Goal: Browse casually: Explore the website without a specific task or goal

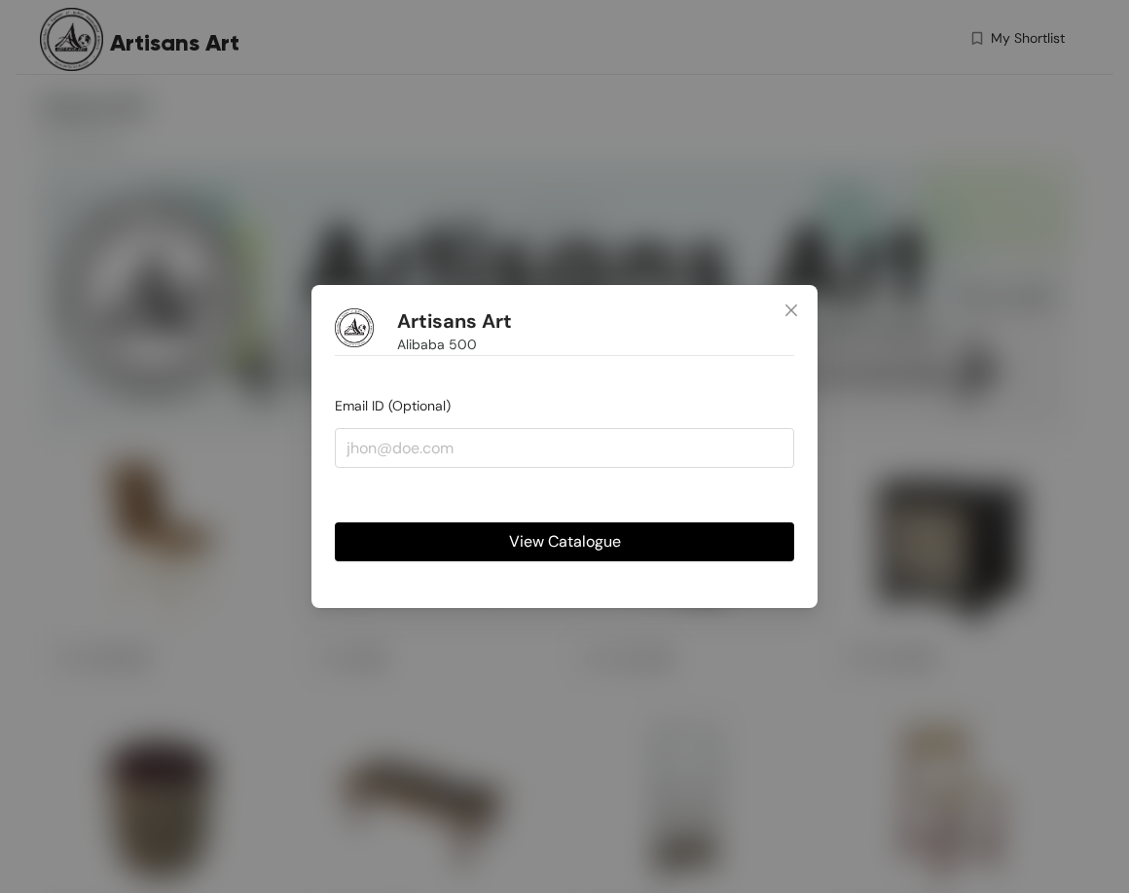
click at [602, 543] on span "View Catalogue" at bounding box center [565, 541] width 112 height 24
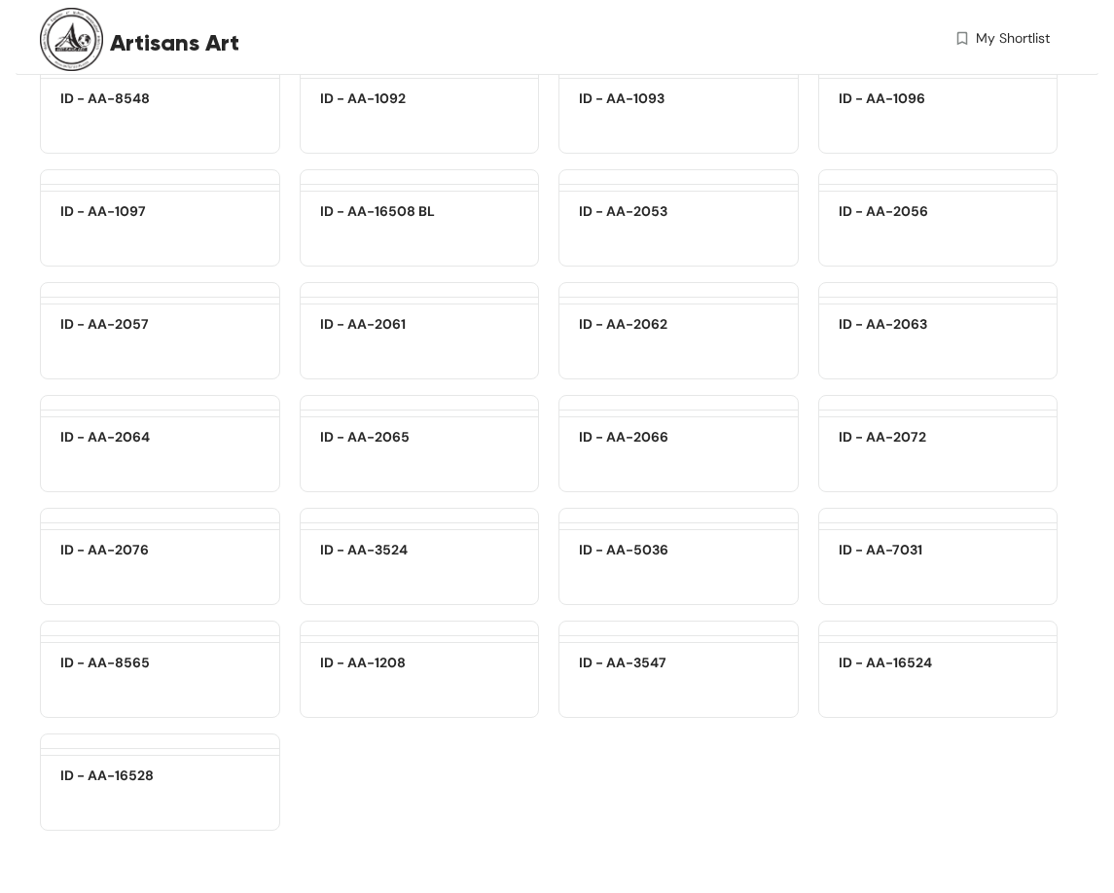
scroll to position [22838, 0]
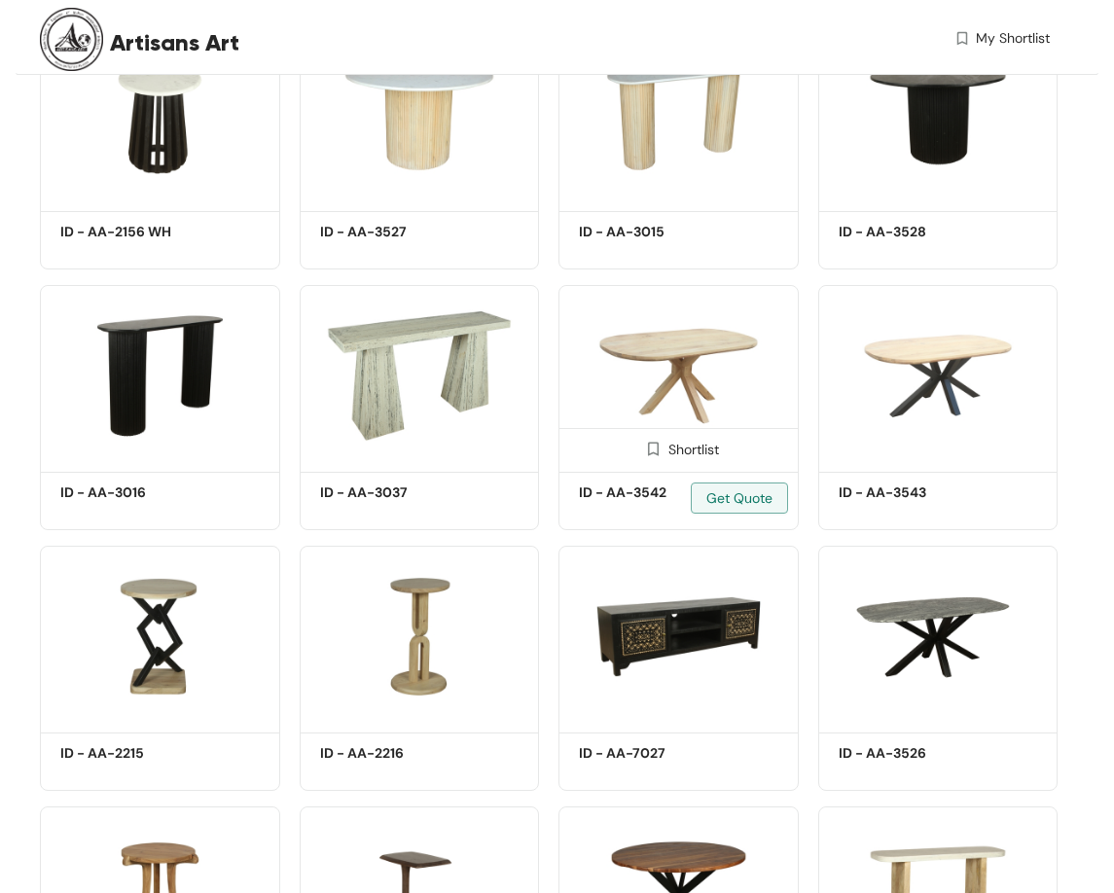
click at [615, 416] on img at bounding box center [679, 375] width 240 height 181
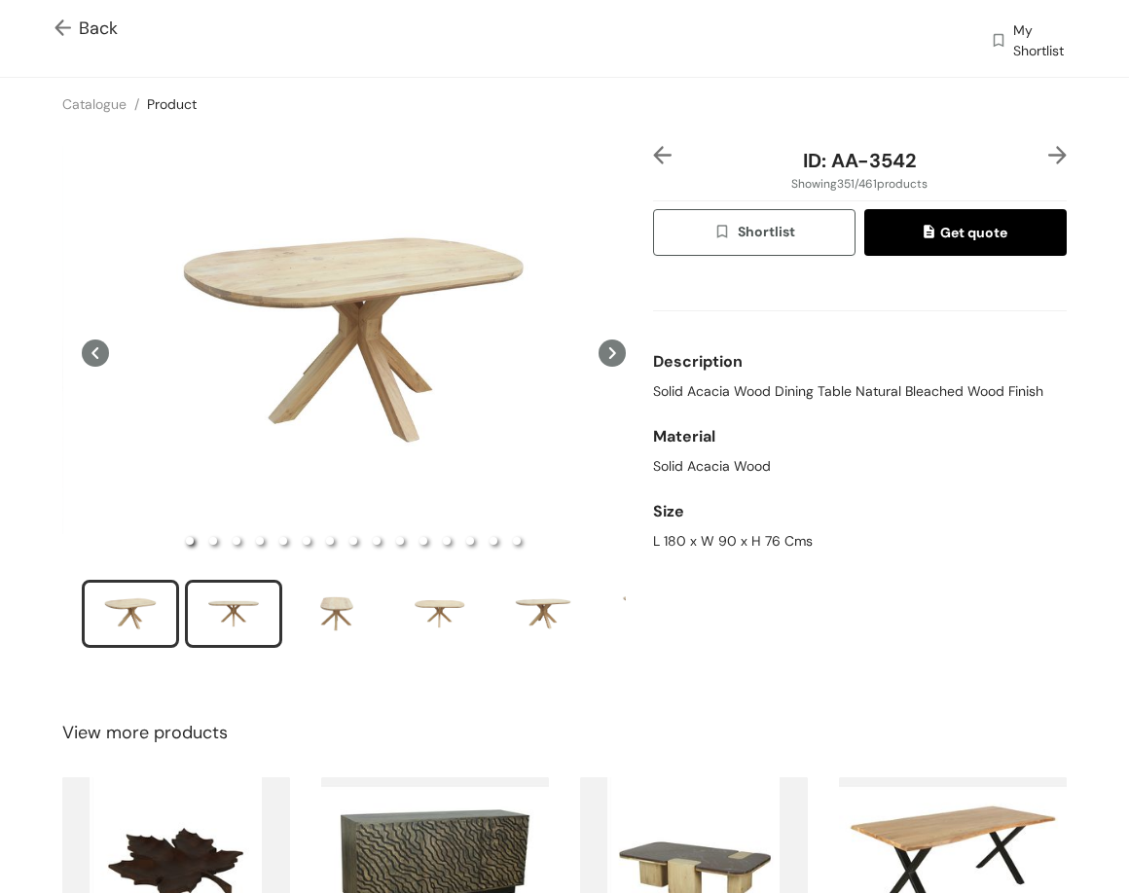
click at [271, 607] on div "slide item 2" at bounding box center [234, 614] width 88 height 58
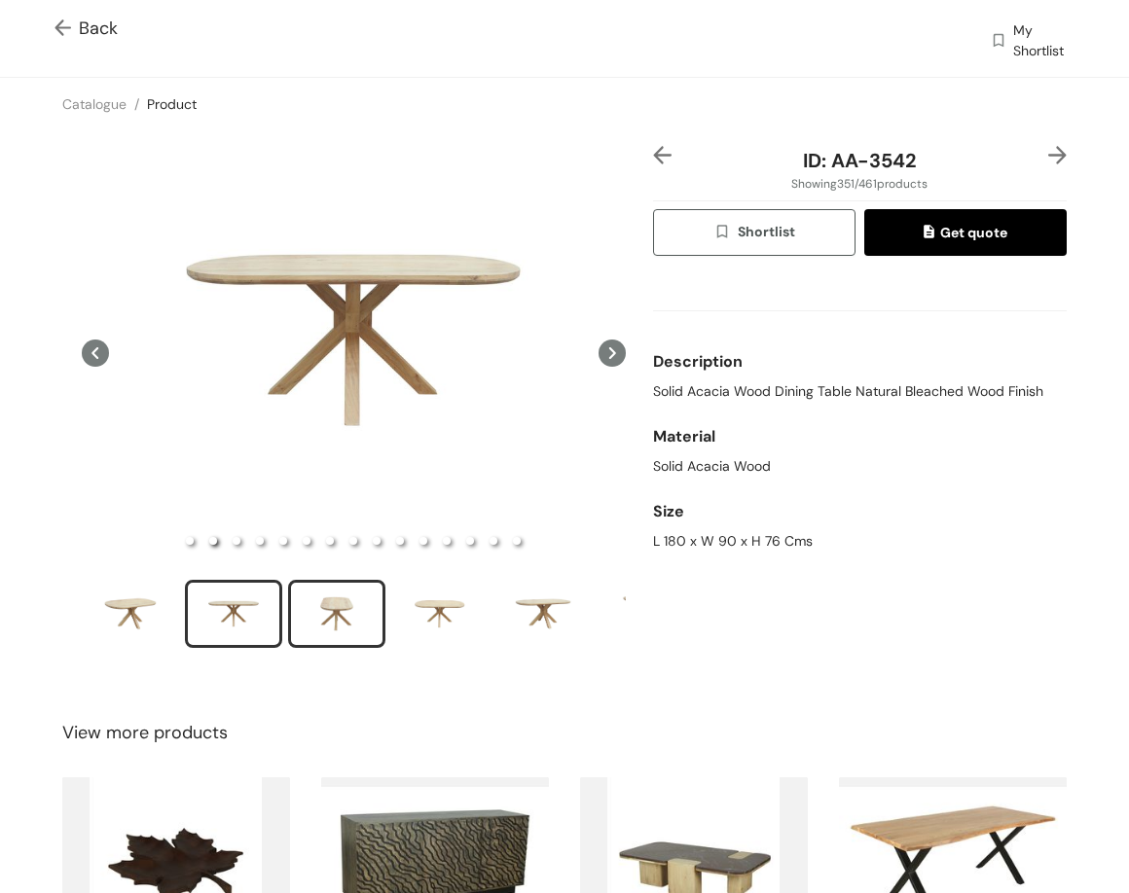
click at [326, 635] on div "slide item 3" at bounding box center [337, 614] width 88 height 58
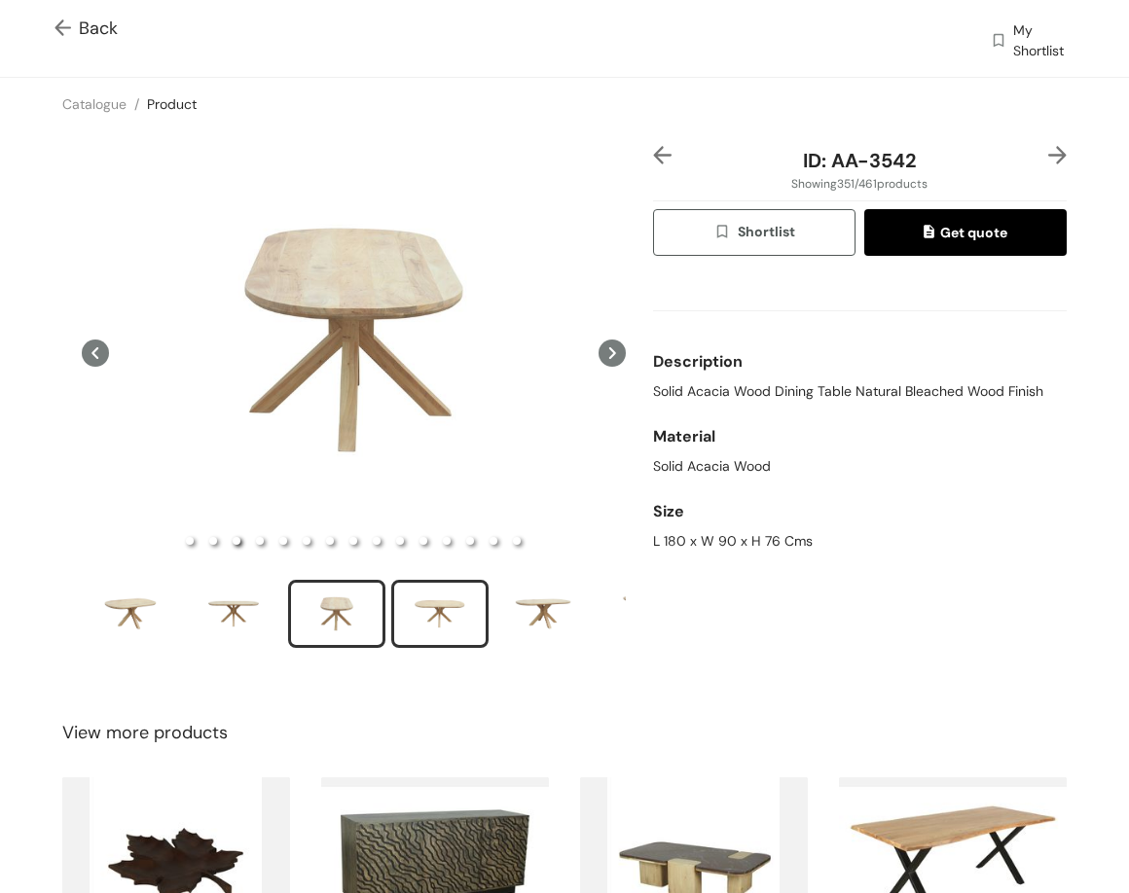
click at [459, 591] on div "slide item 4" at bounding box center [440, 614] width 88 height 58
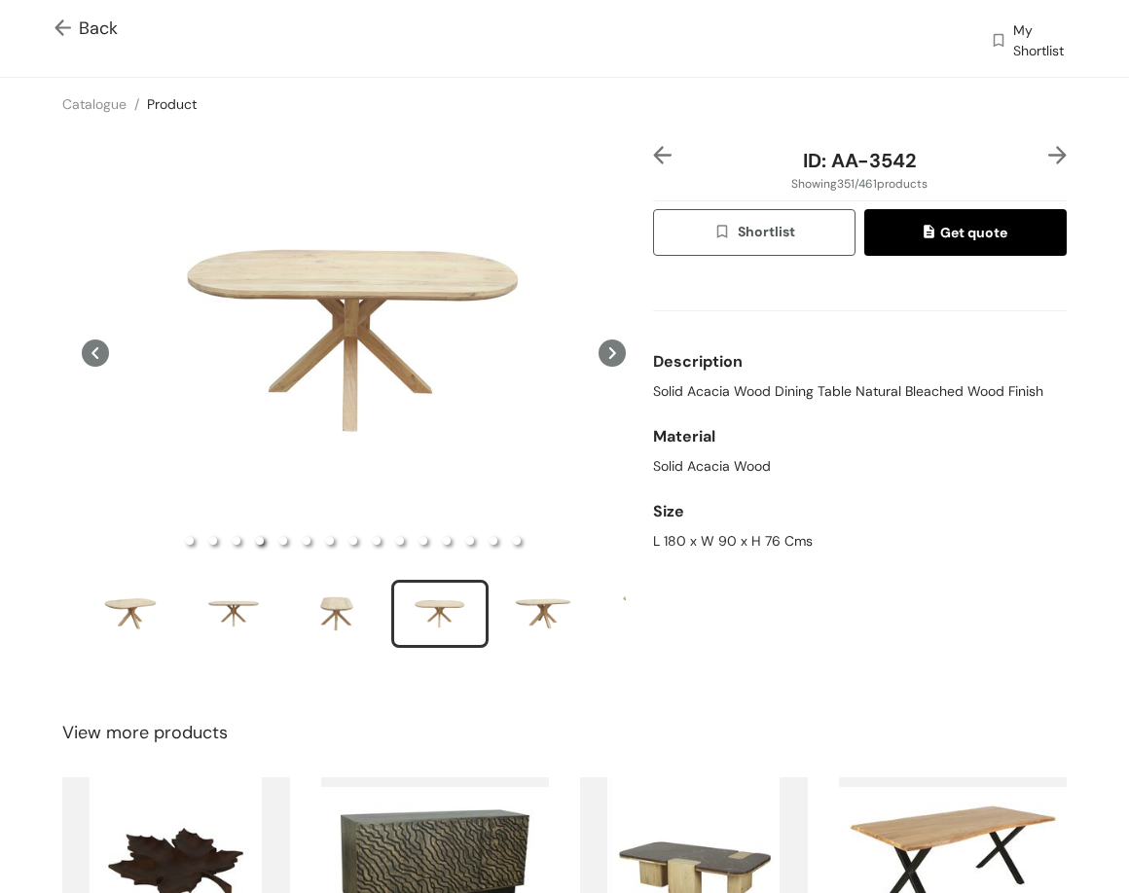
click at [907, 156] on img at bounding box center [1057, 155] width 18 height 18
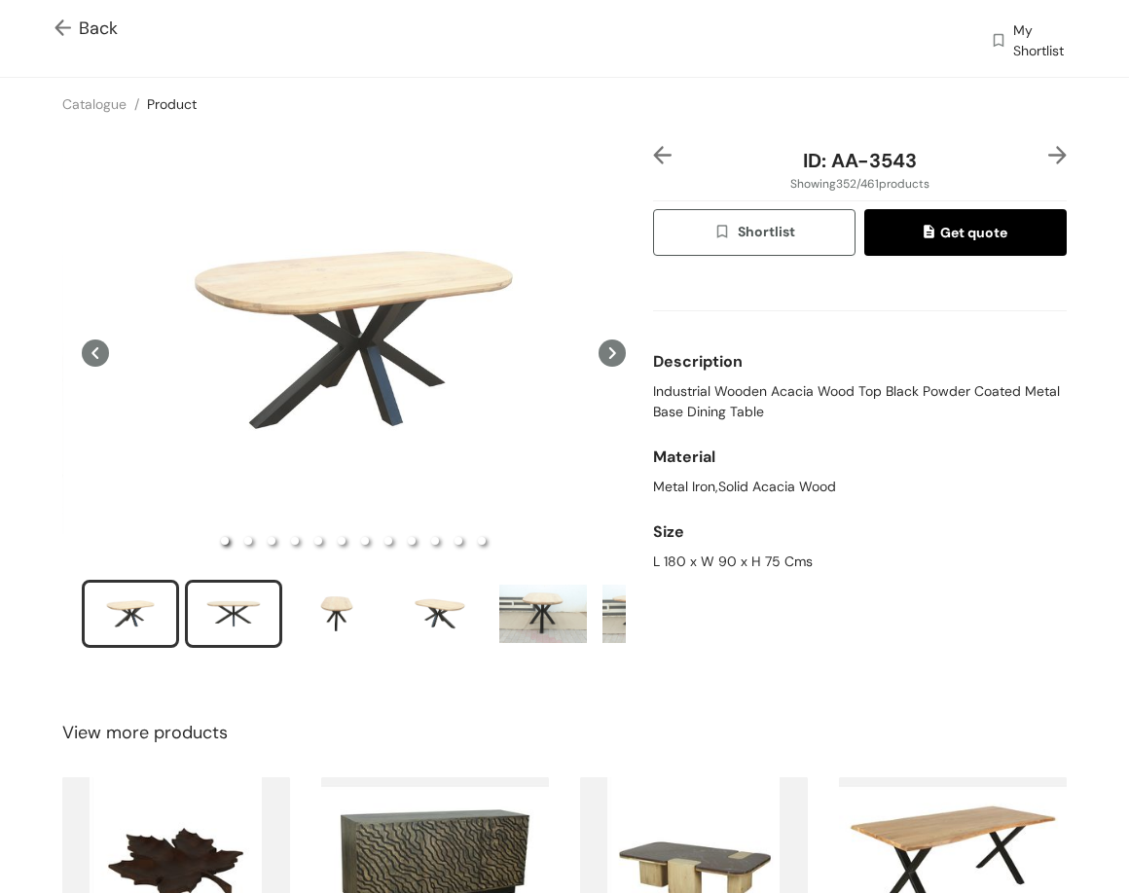
click at [230, 622] on div "slide item 2" at bounding box center [234, 614] width 88 height 58
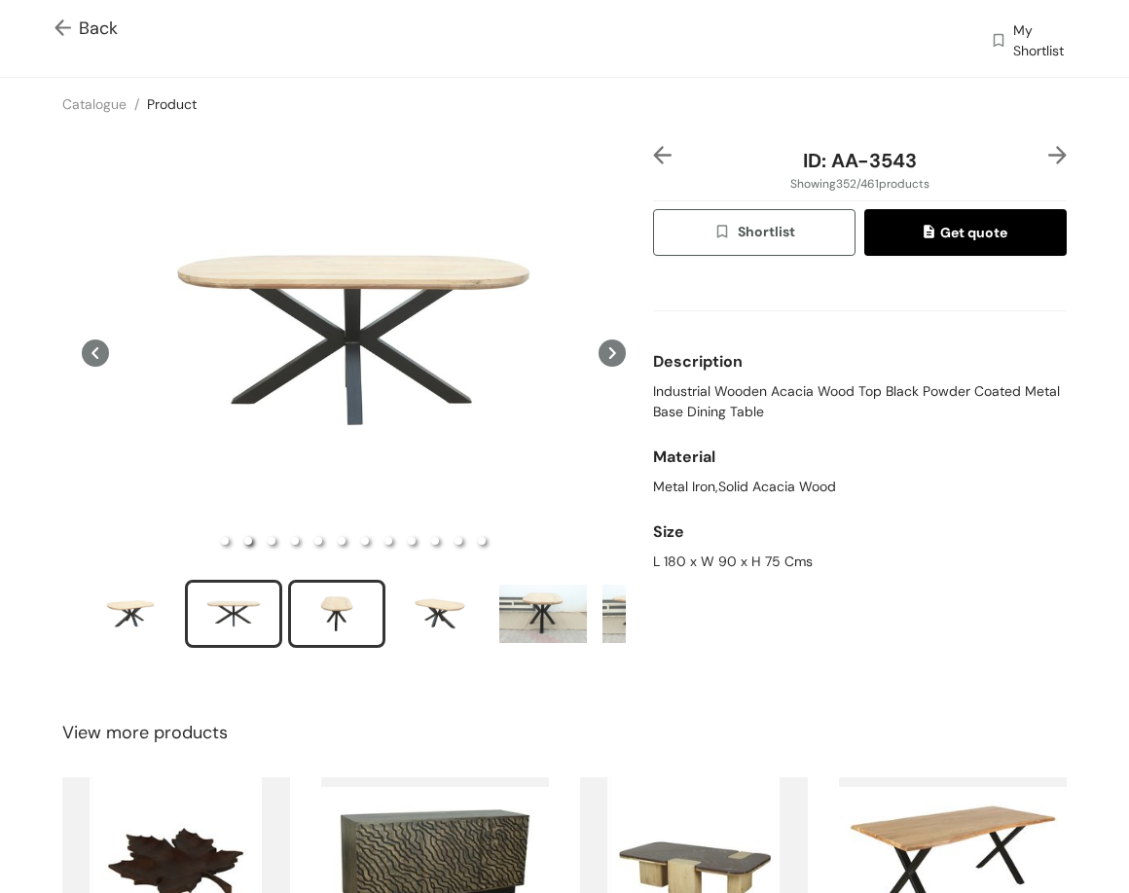
click at [343, 627] on div "slide item 3" at bounding box center [337, 614] width 88 height 58
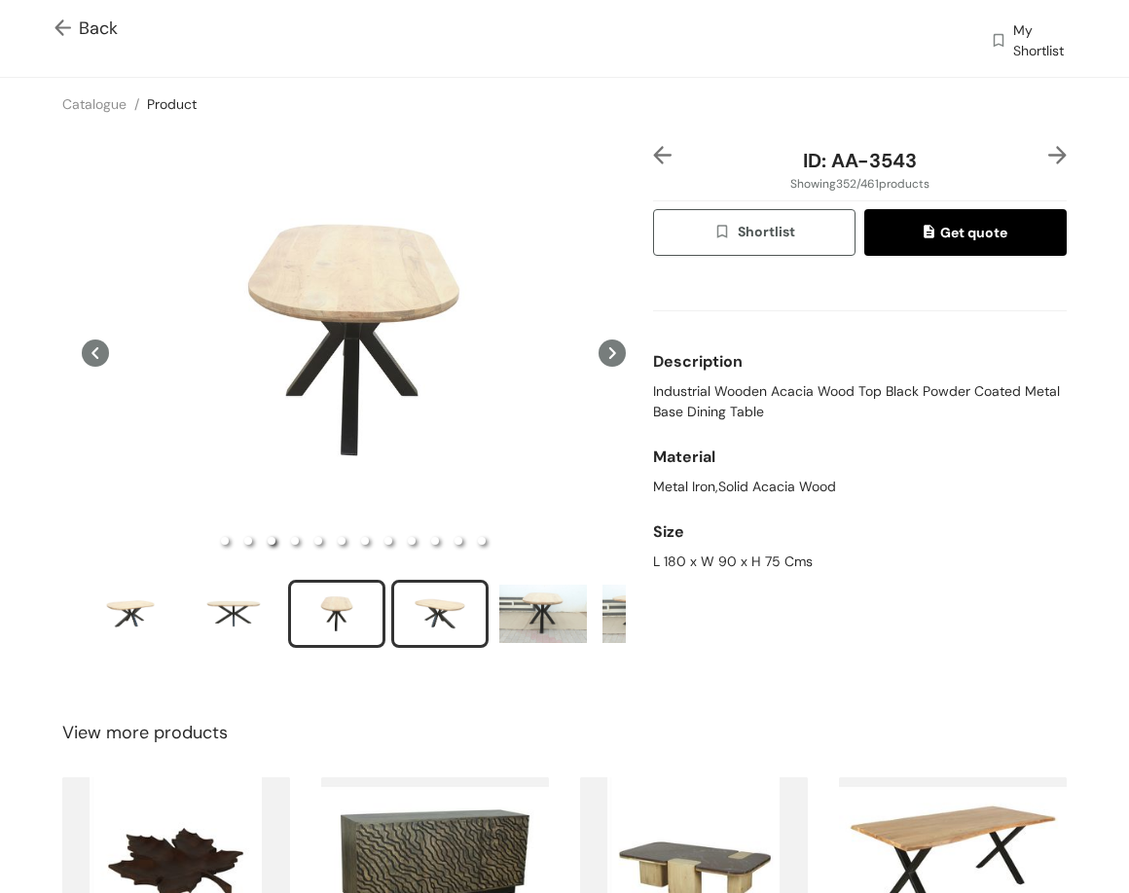
click at [417, 624] on div "slide item 4" at bounding box center [440, 614] width 88 height 58
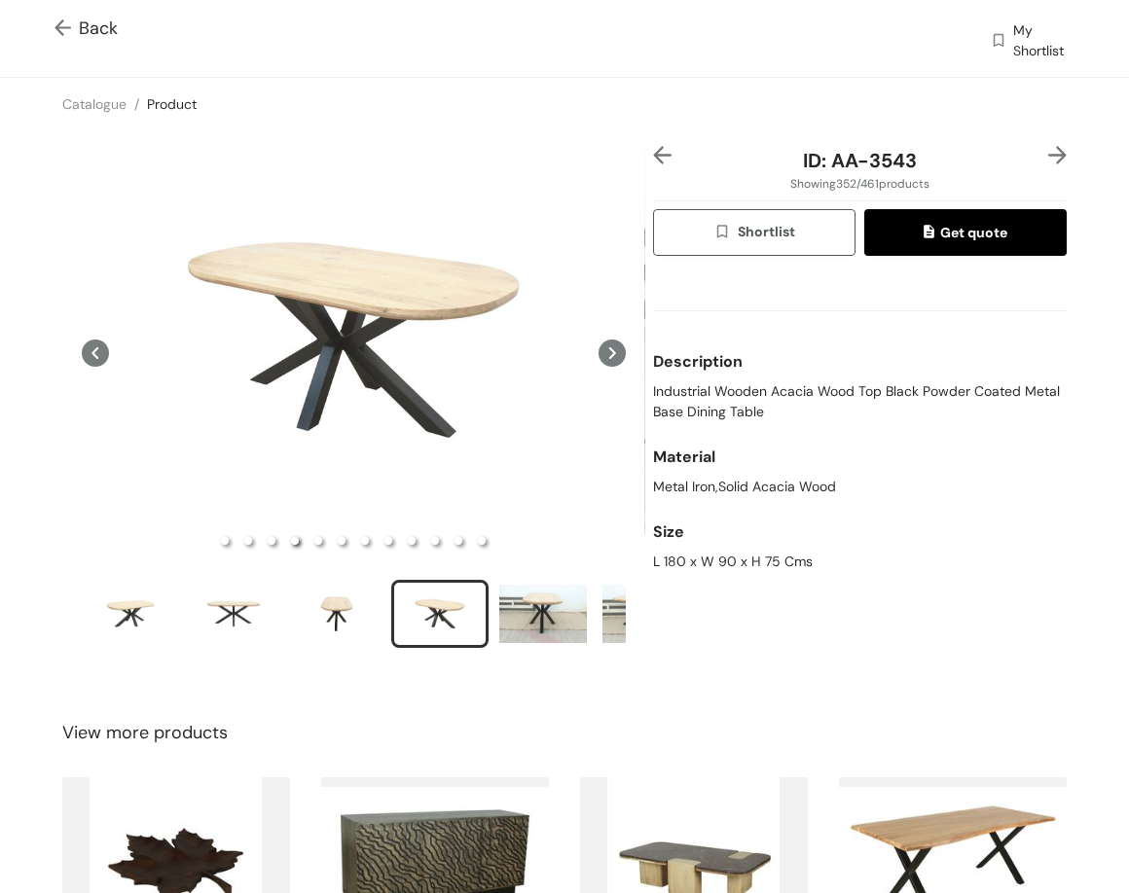
click at [907, 159] on img at bounding box center [1057, 155] width 18 height 18
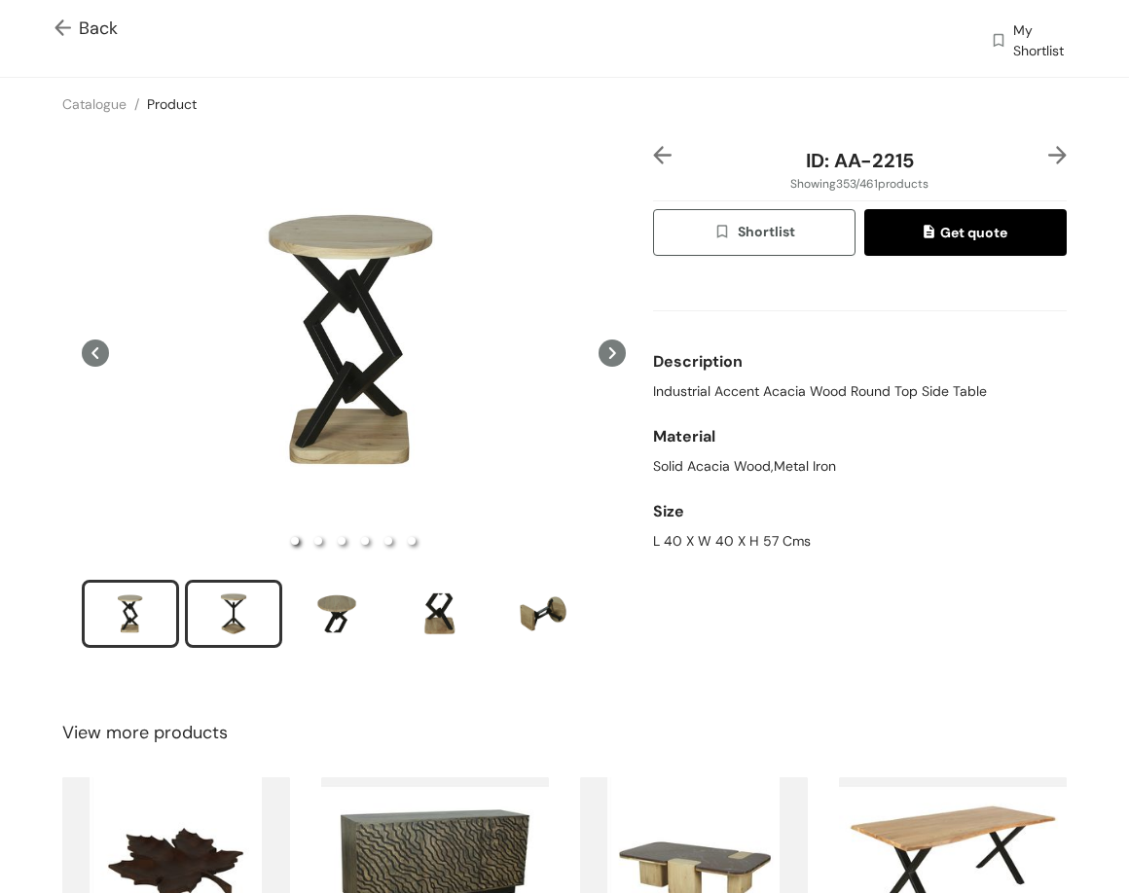
click at [234, 604] on div "slide item 2" at bounding box center [234, 614] width 88 height 58
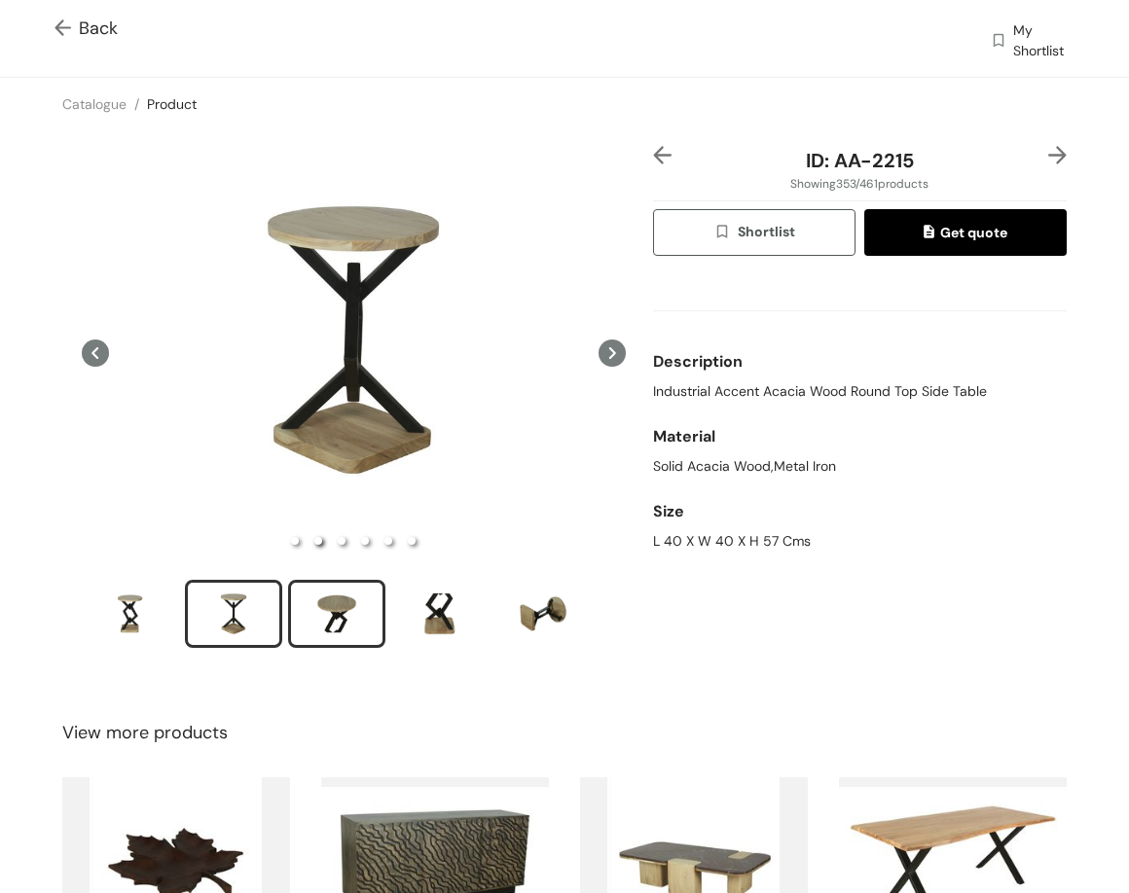
click at [332, 588] on div "slide item 3" at bounding box center [337, 614] width 88 height 58
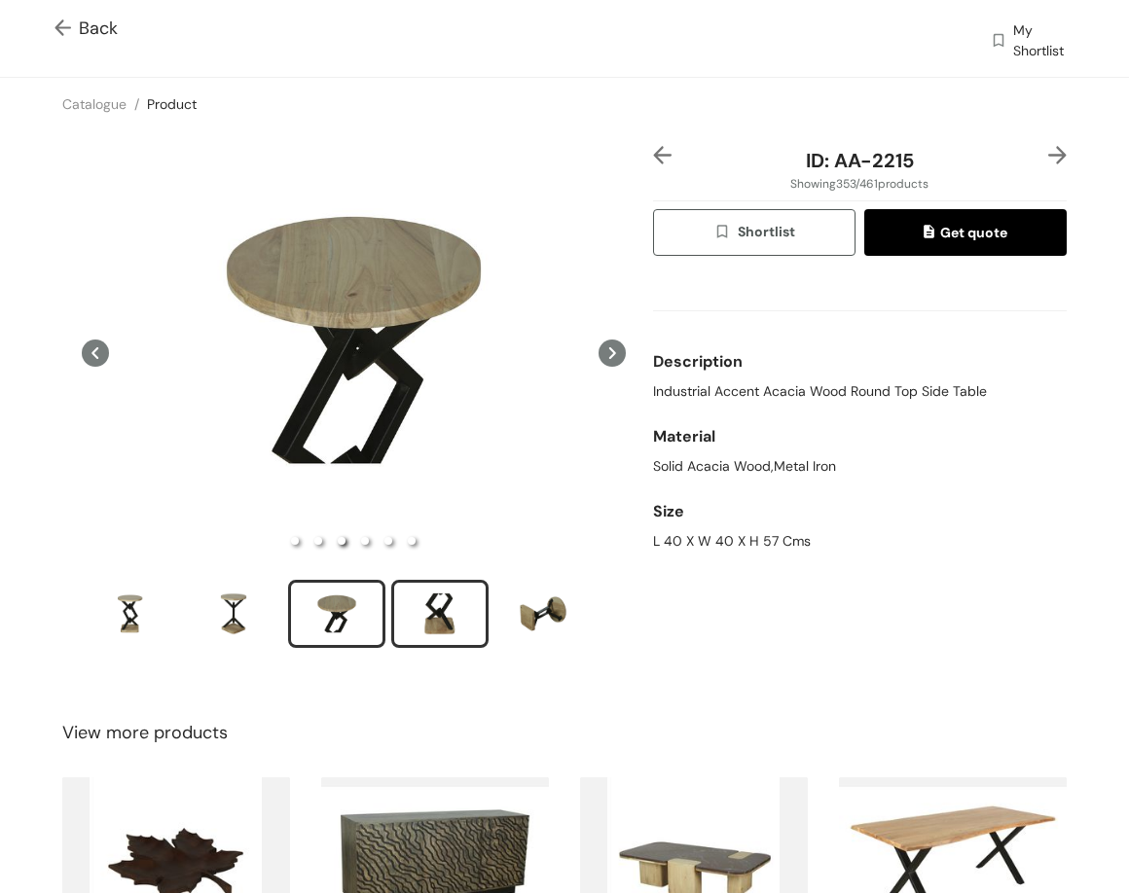
click at [433, 612] on div "slide item 4" at bounding box center [440, 614] width 88 height 58
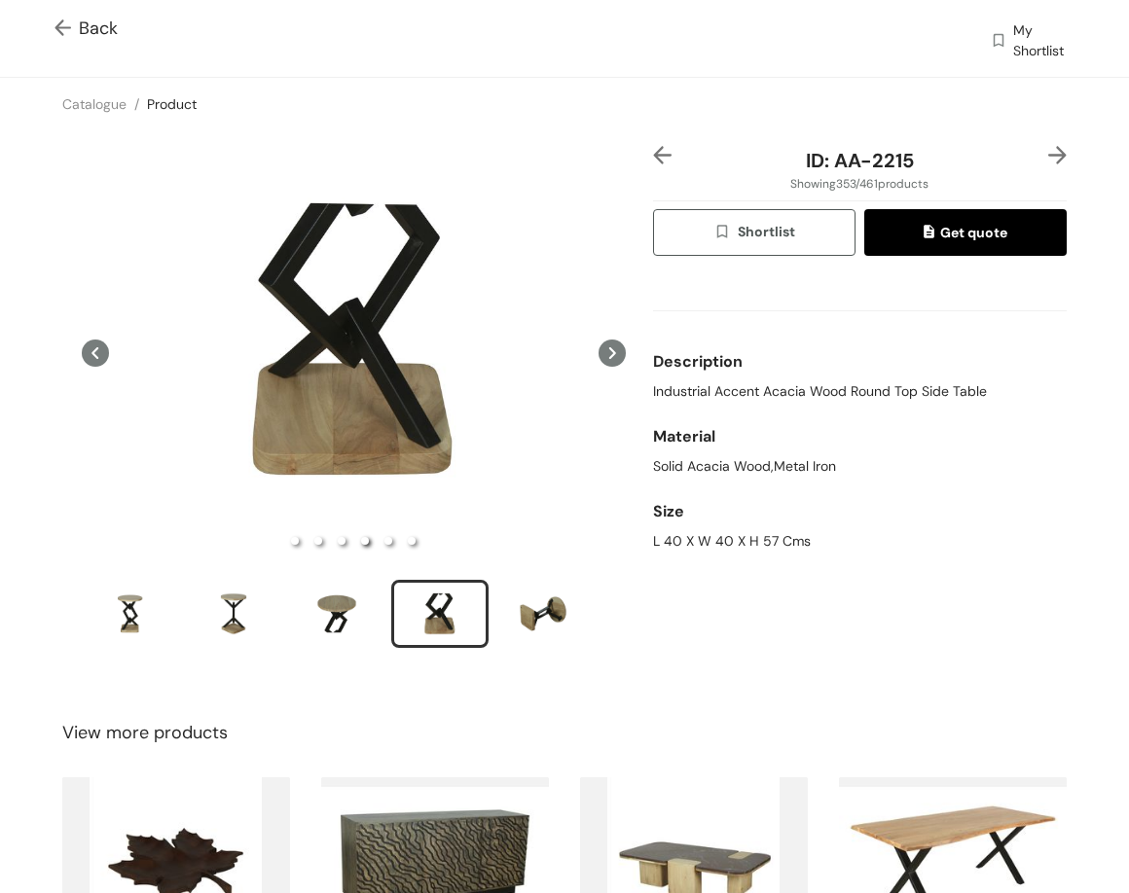
click at [907, 153] on img at bounding box center [1057, 155] width 18 height 18
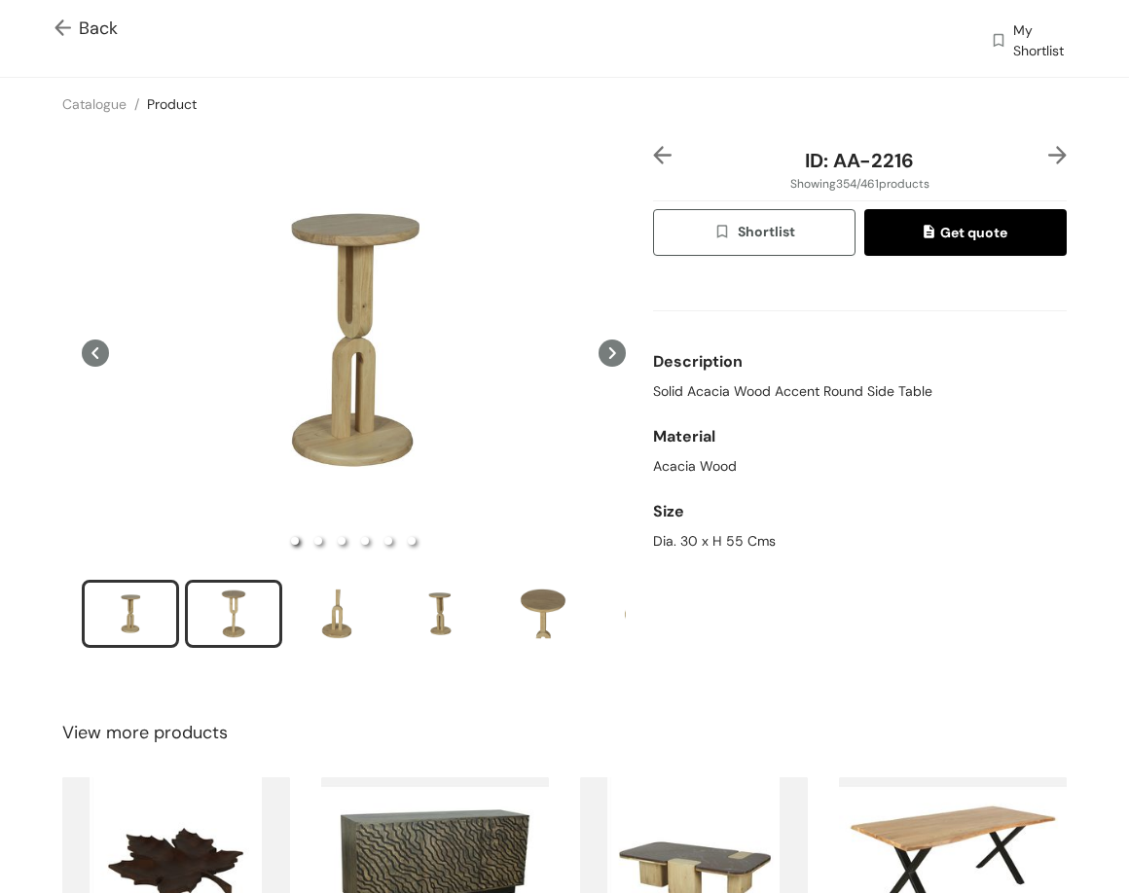
click at [240, 621] on div "slide item 2" at bounding box center [234, 614] width 88 height 58
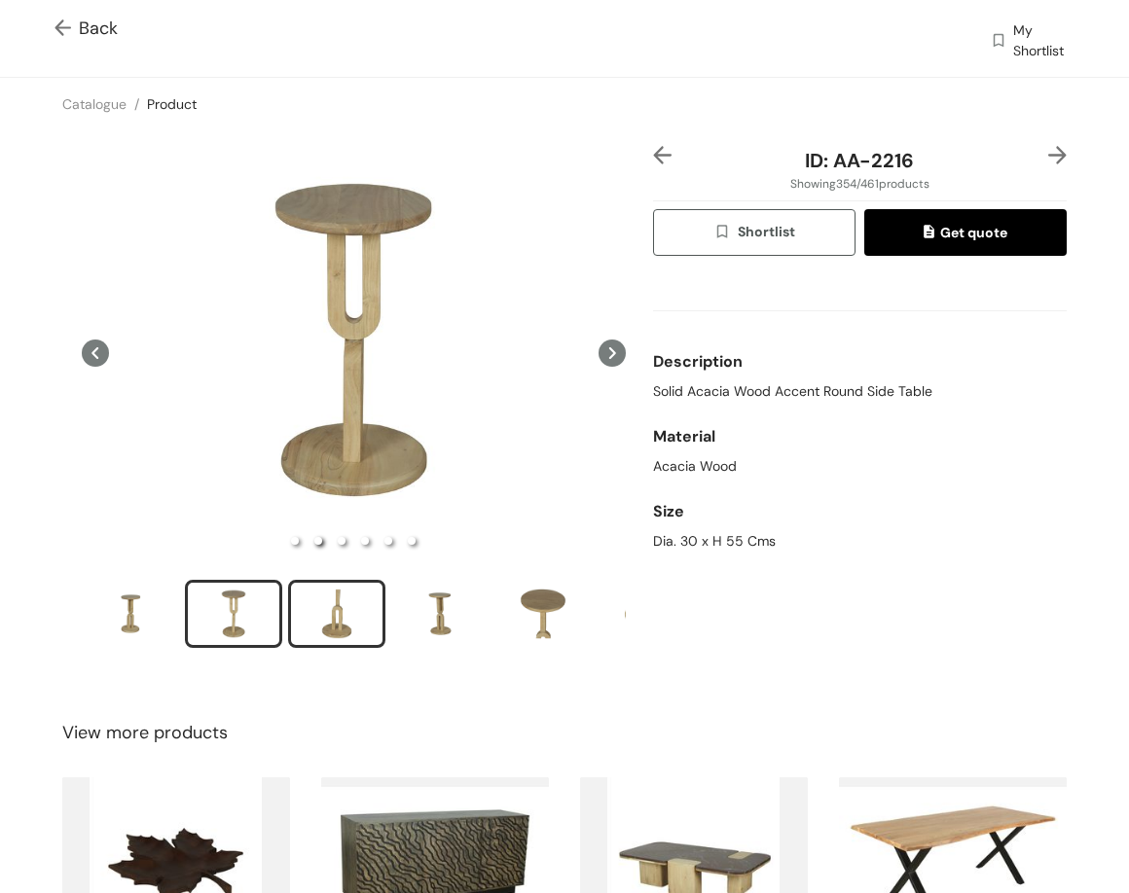
click at [356, 621] on div "slide item 3" at bounding box center [337, 614] width 88 height 58
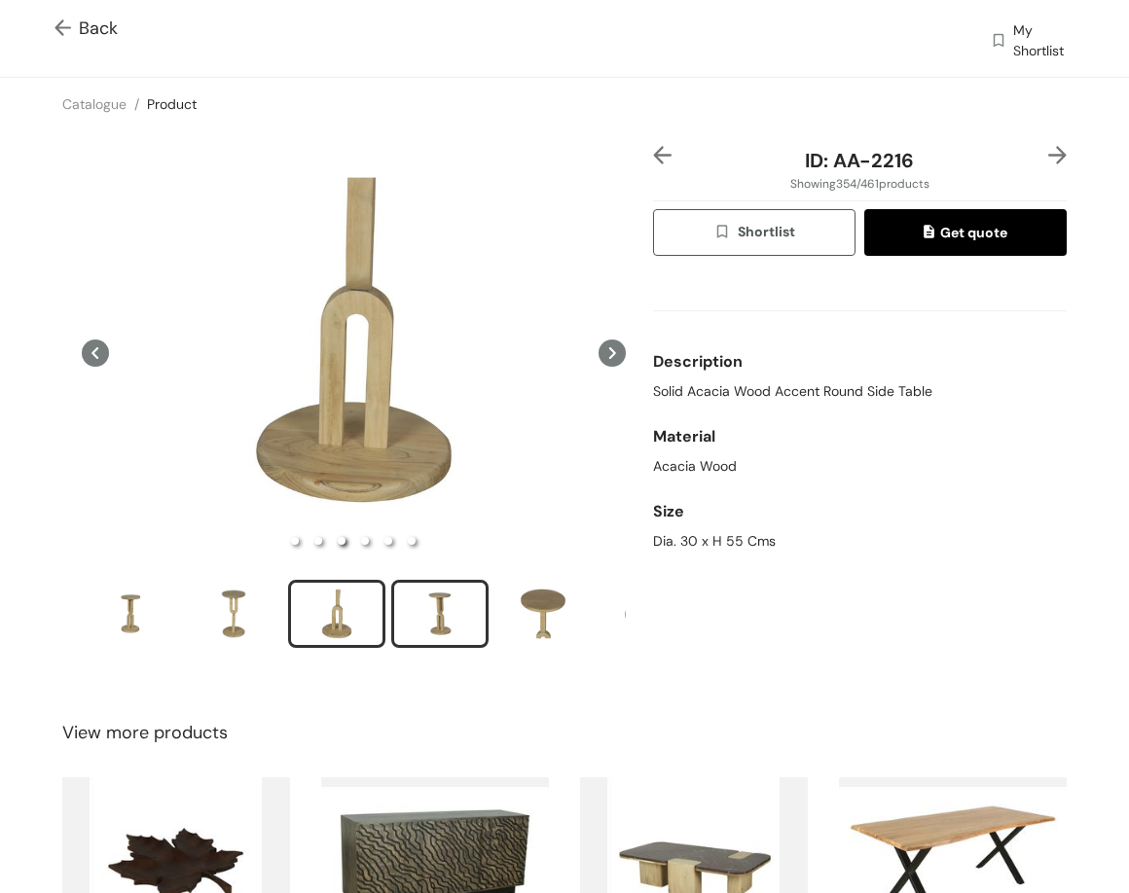
click at [467, 600] on div "slide item 4" at bounding box center [440, 614] width 88 height 58
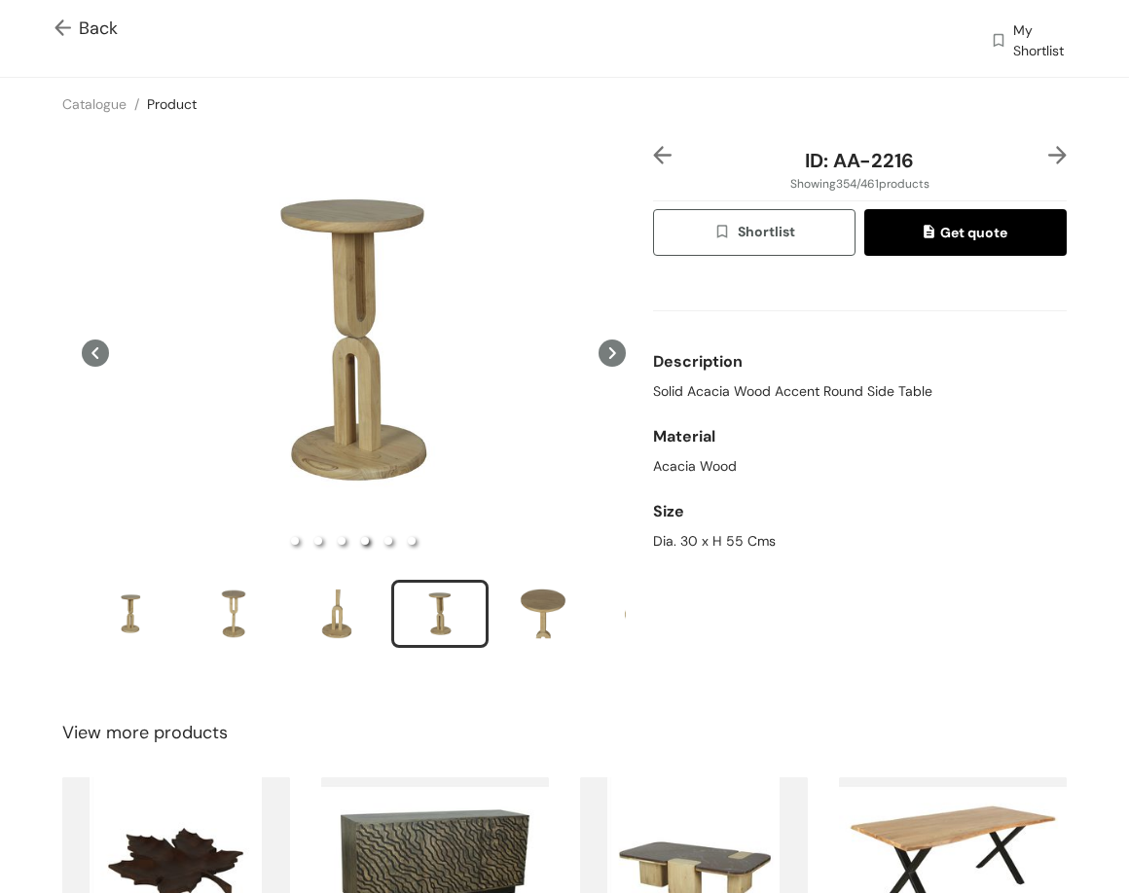
click at [907, 151] on img at bounding box center [1057, 155] width 18 height 18
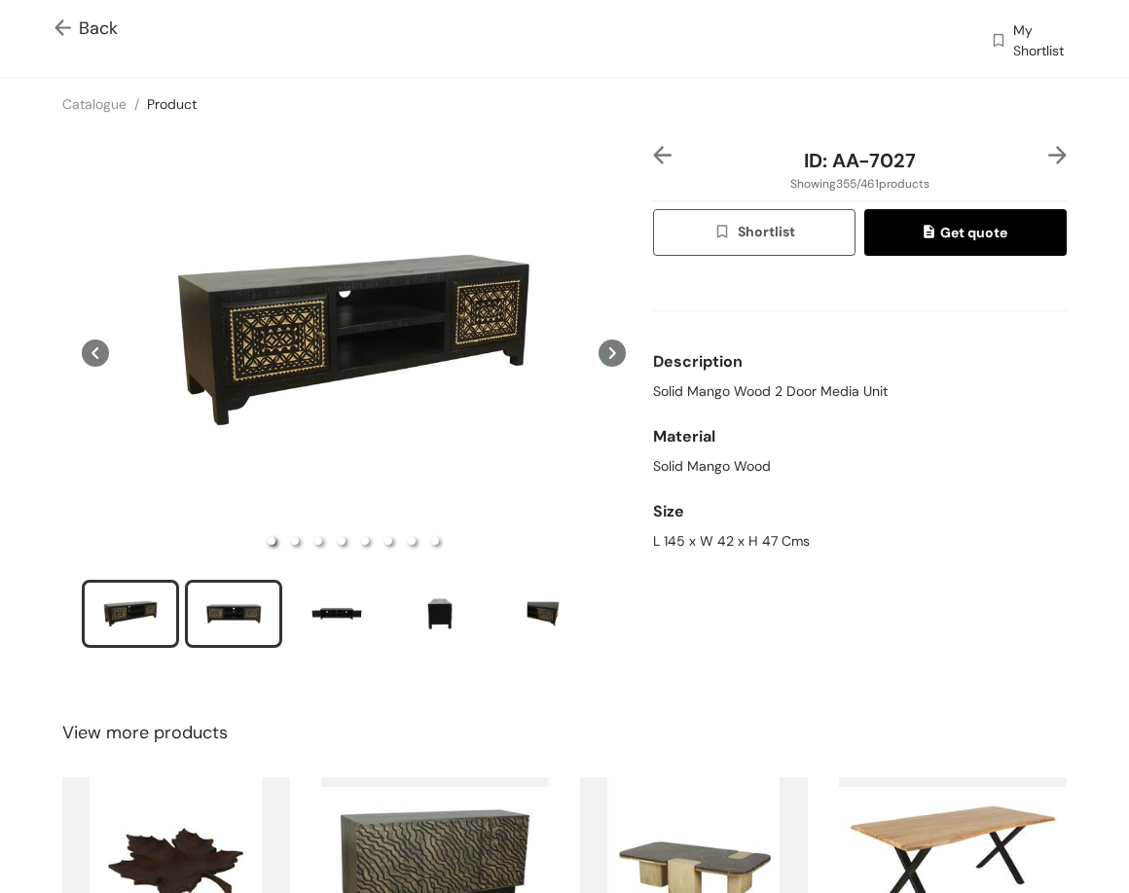
click at [236, 591] on div "slide item 2" at bounding box center [234, 614] width 88 height 58
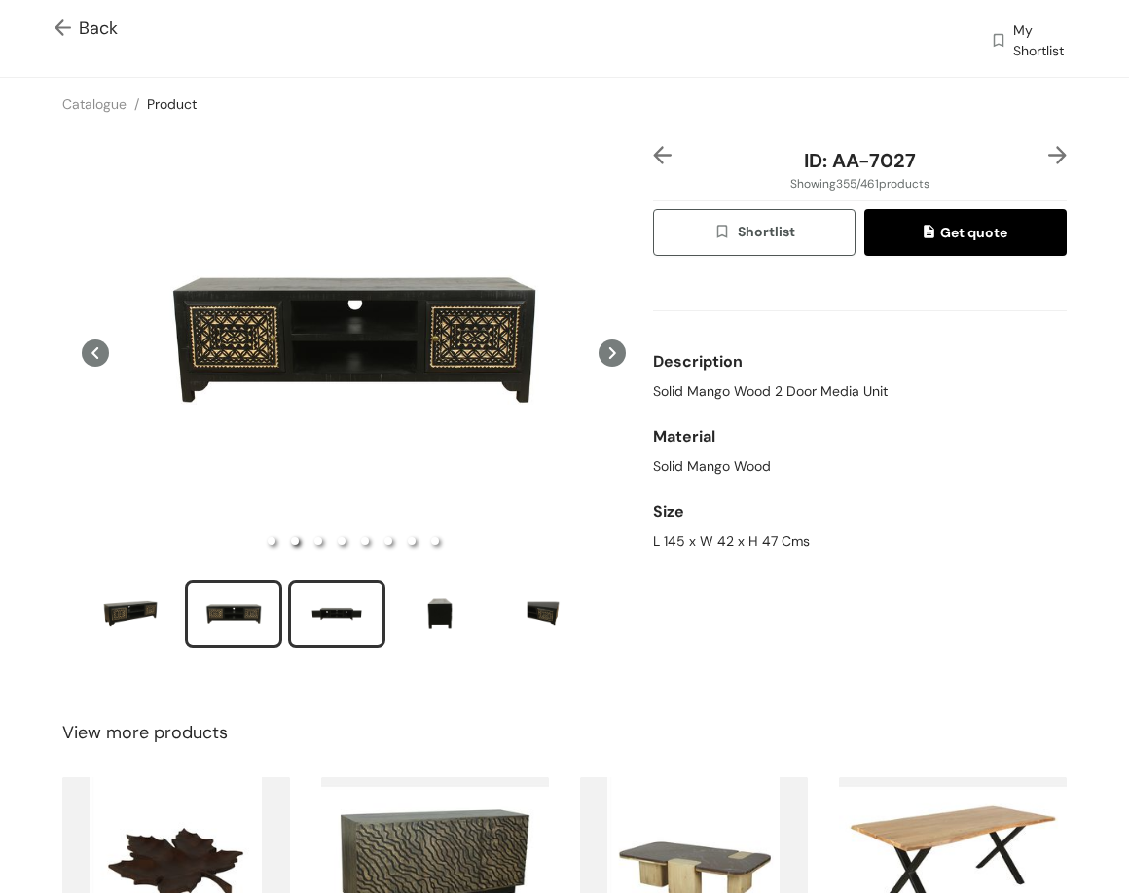
click at [332, 593] on div "slide item 3" at bounding box center [337, 614] width 88 height 58
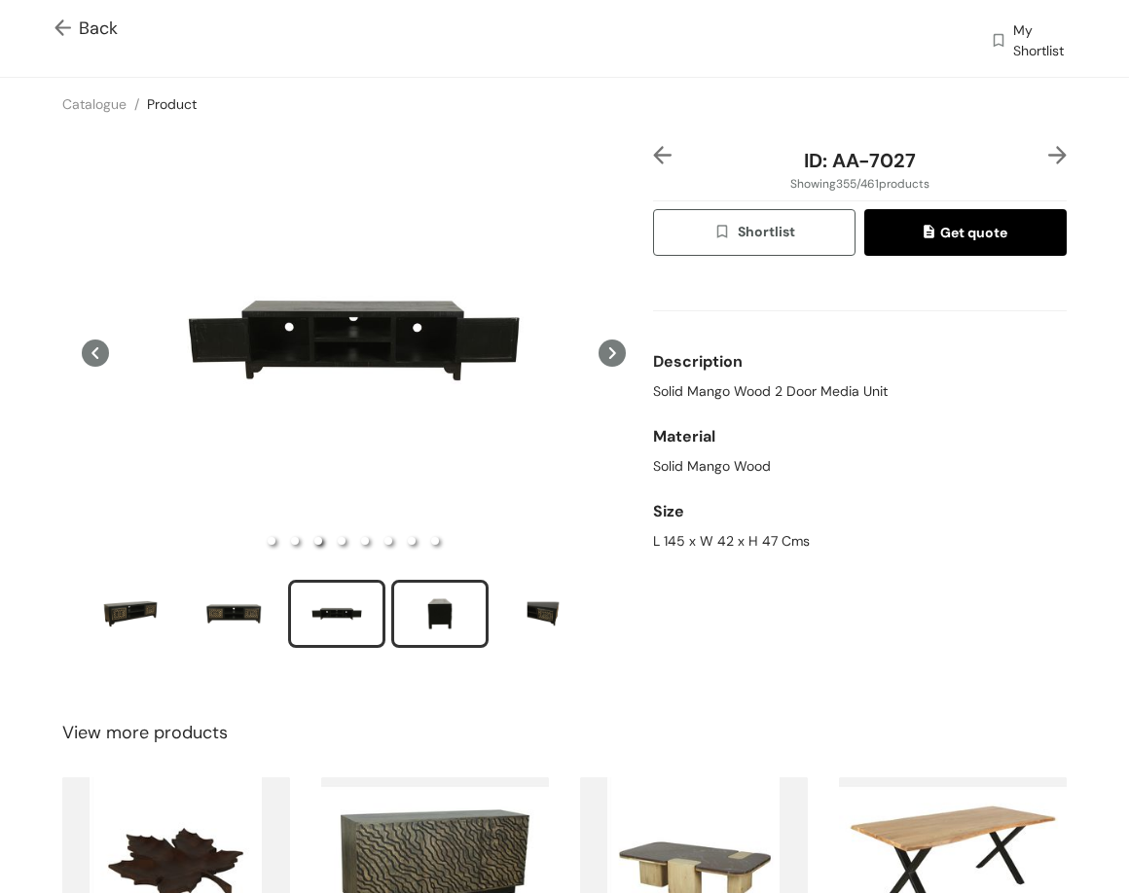
click at [434, 586] on div "slide item 4" at bounding box center [440, 614] width 88 height 58
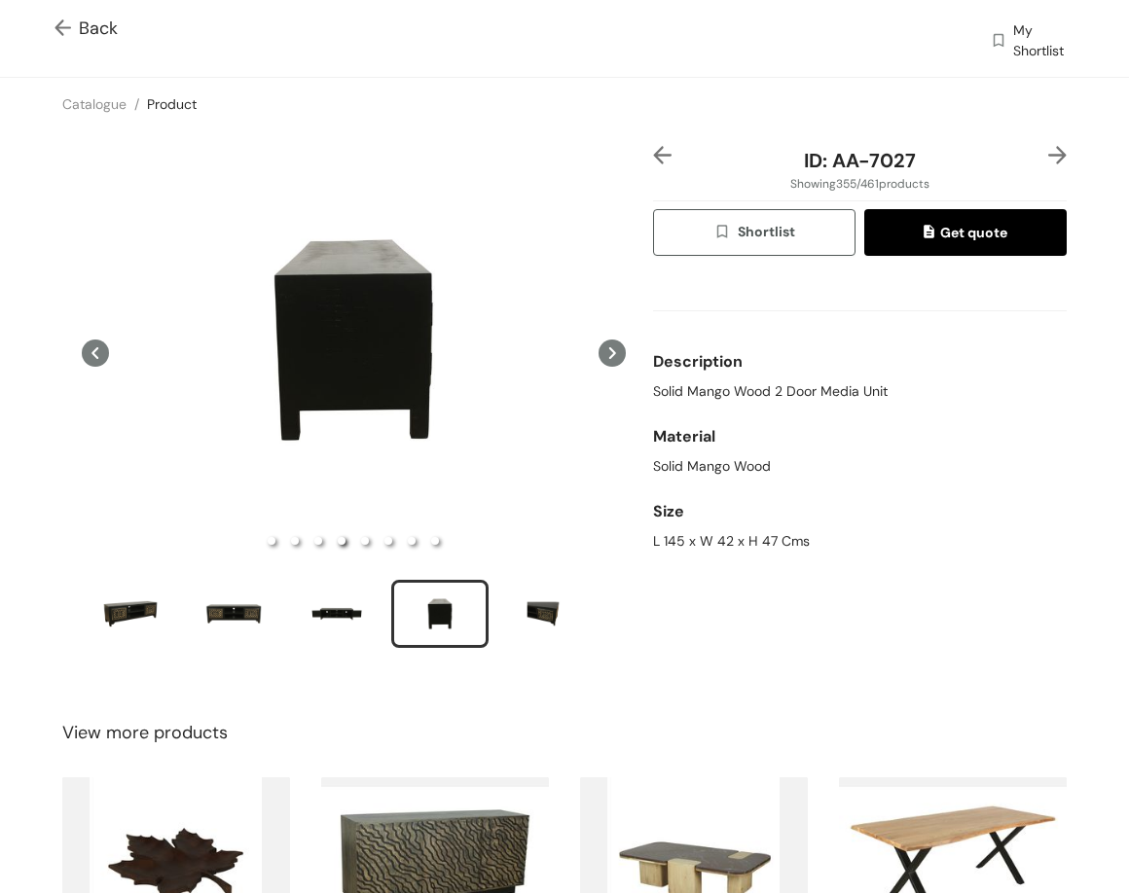
click at [907, 155] on img at bounding box center [1057, 155] width 18 height 18
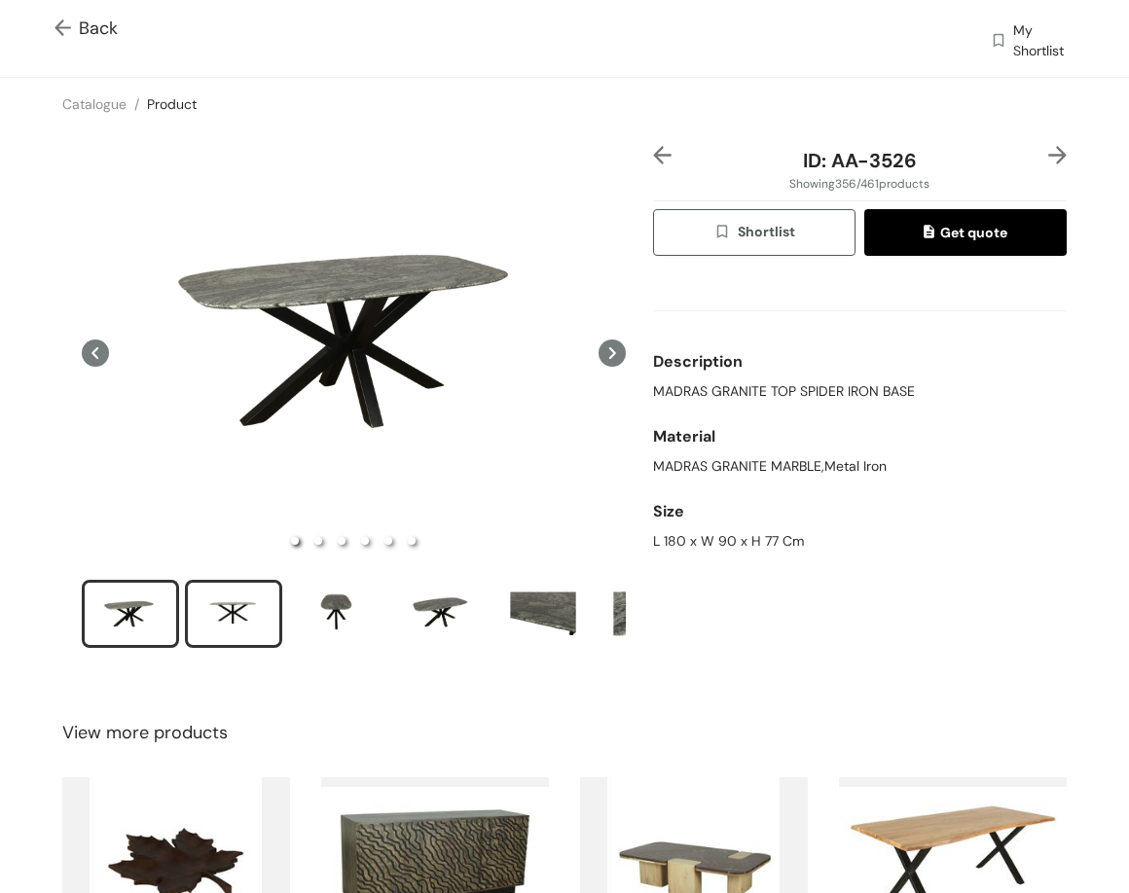
click at [241, 591] on div "slide item 2" at bounding box center [234, 614] width 88 height 58
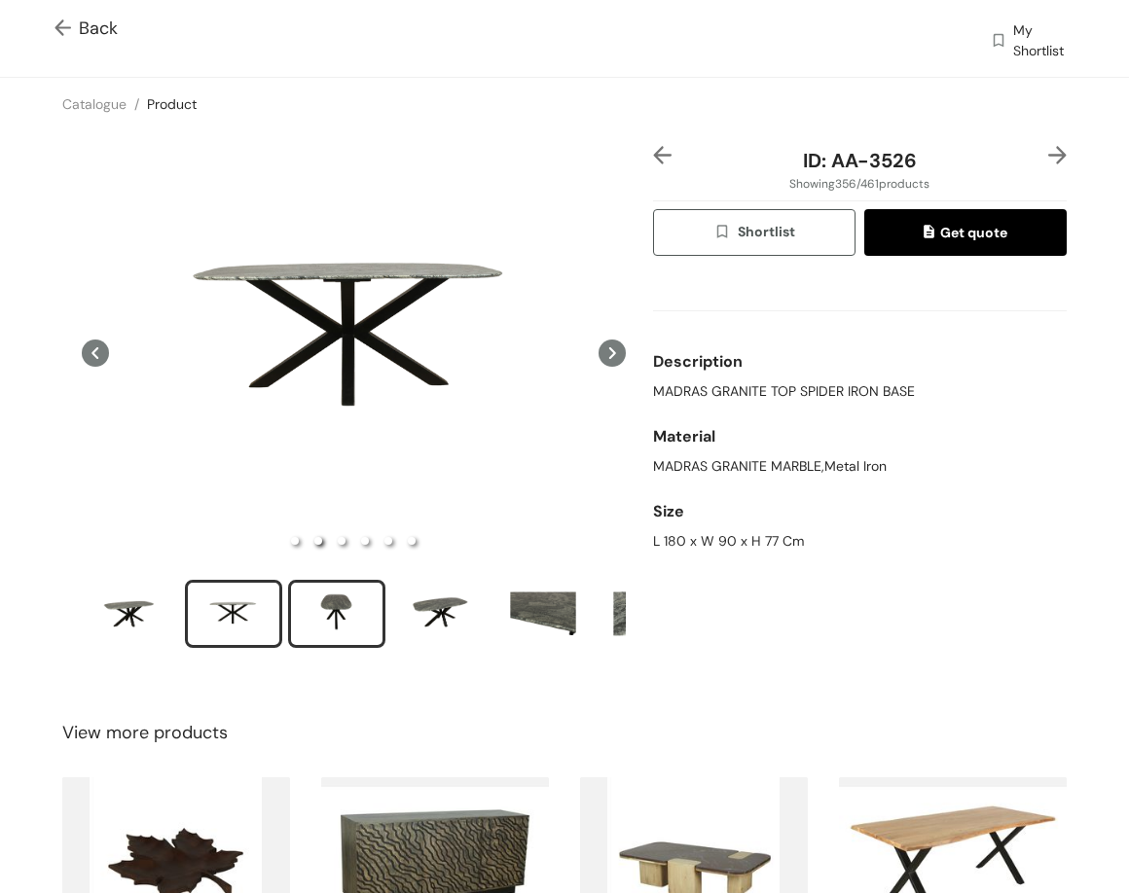
click at [350, 602] on div "slide item 3" at bounding box center [337, 614] width 88 height 58
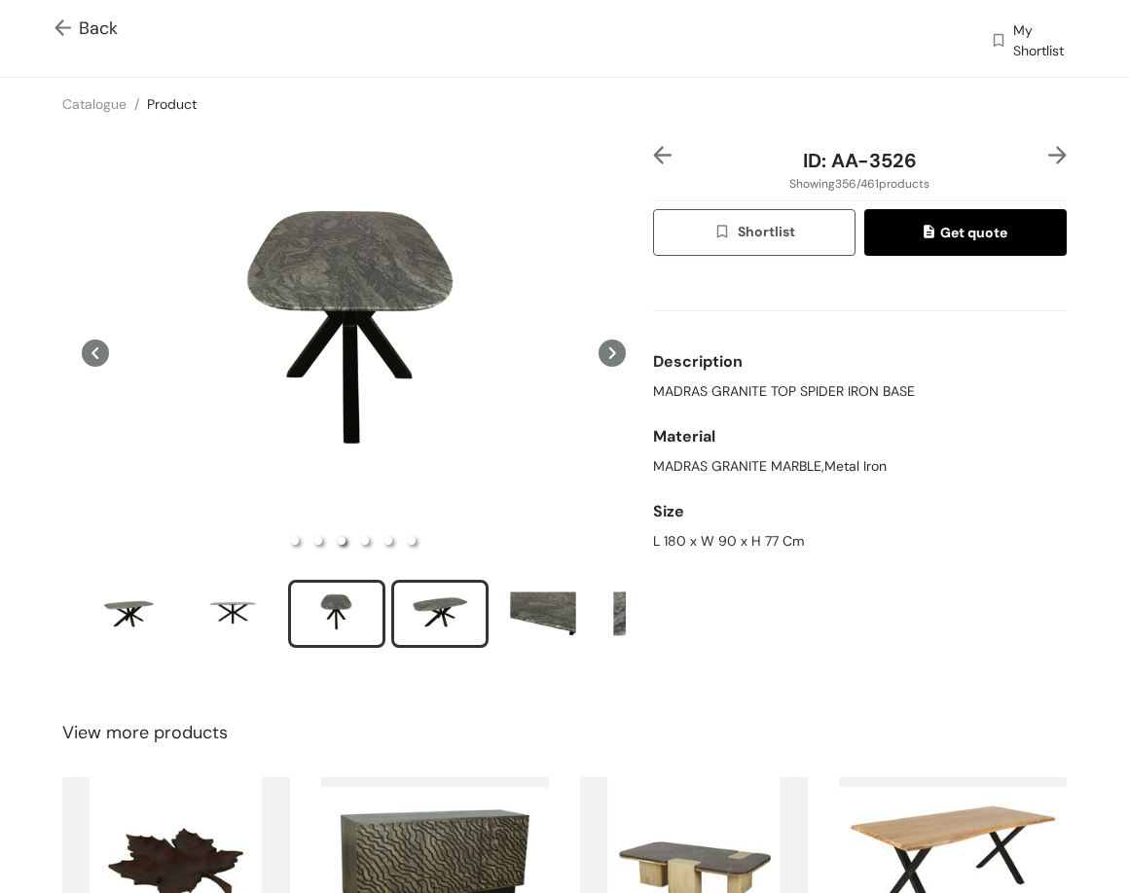
click at [424, 606] on div "slide item 4" at bounding box center [440, 614] width 88 height 58
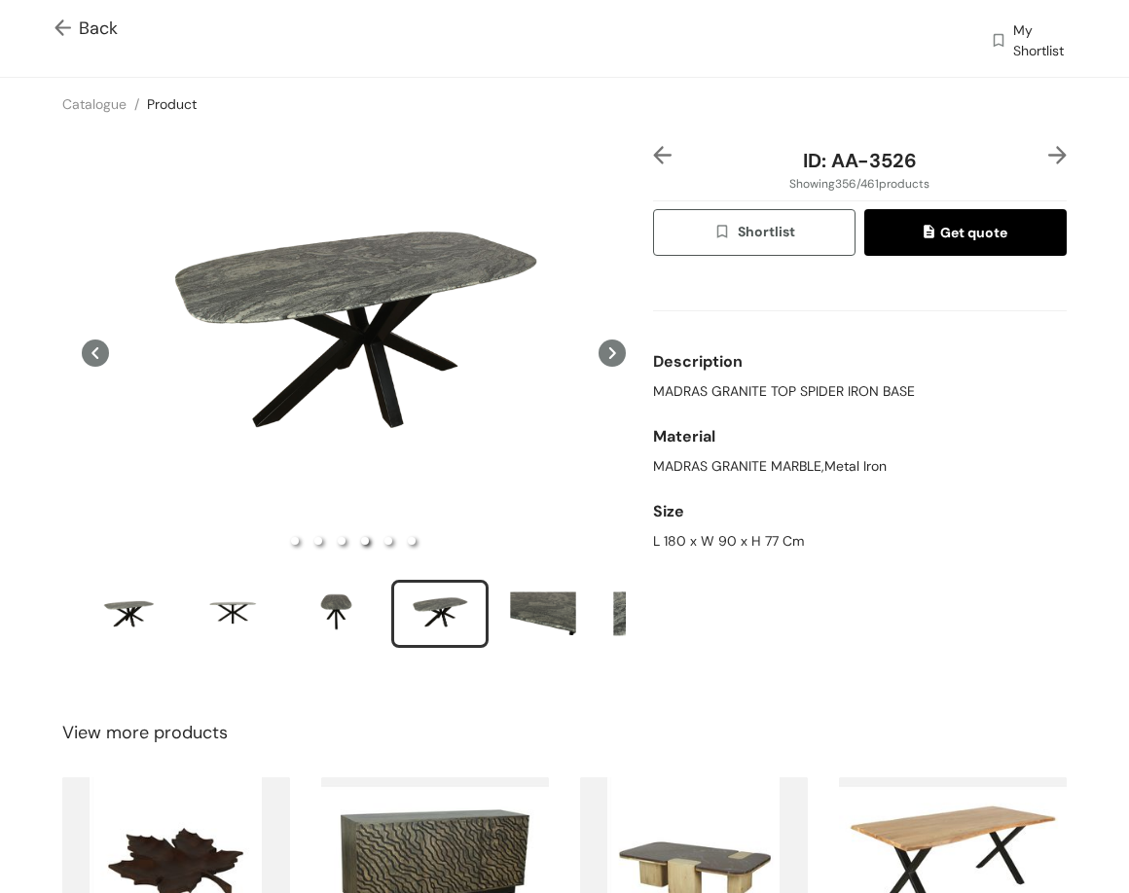
click at [907, 160] on img at bounding box center [1057, 155] width 18 height 18
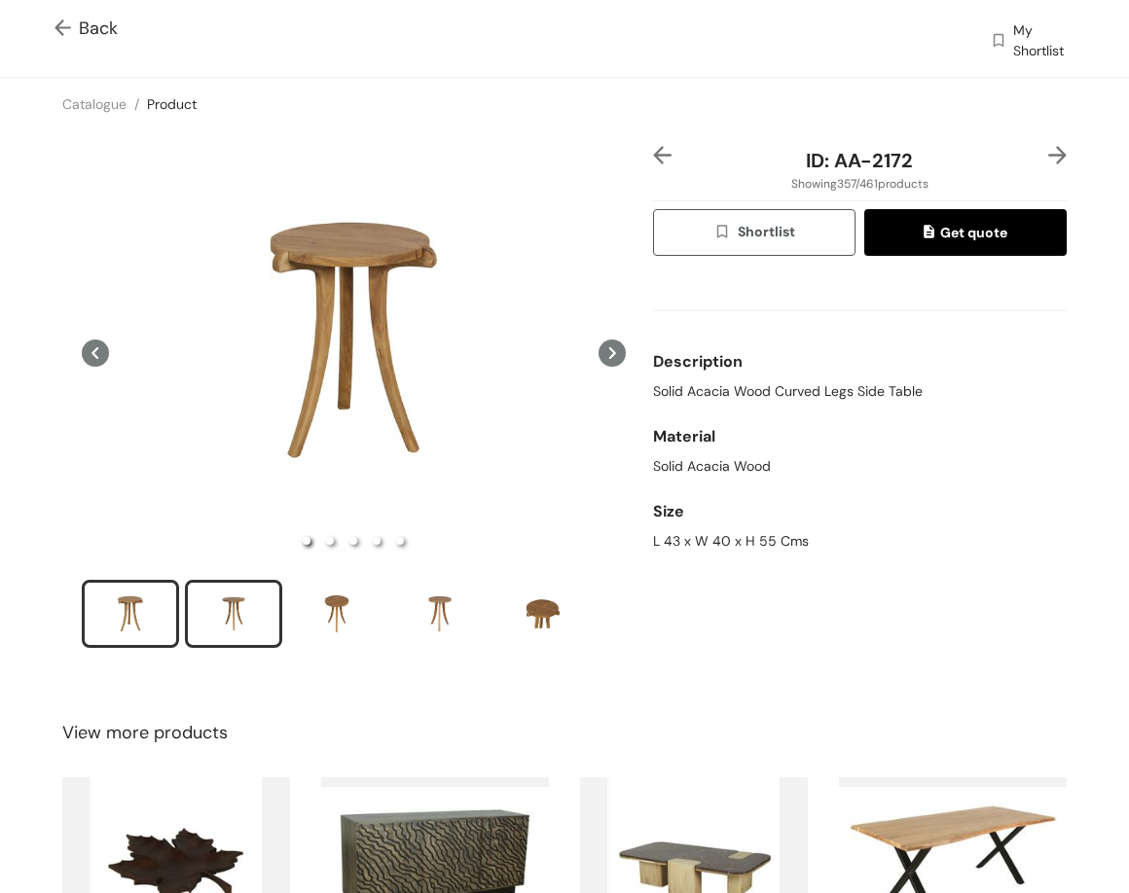
drag, startPoint x: 228, startPoint y: 601, endPoint x: 238, endPoint y: 601, distance: 10.7
click at [228, 604] on div "slide item 2" at bounding box center [234, 614] width 88 height 58
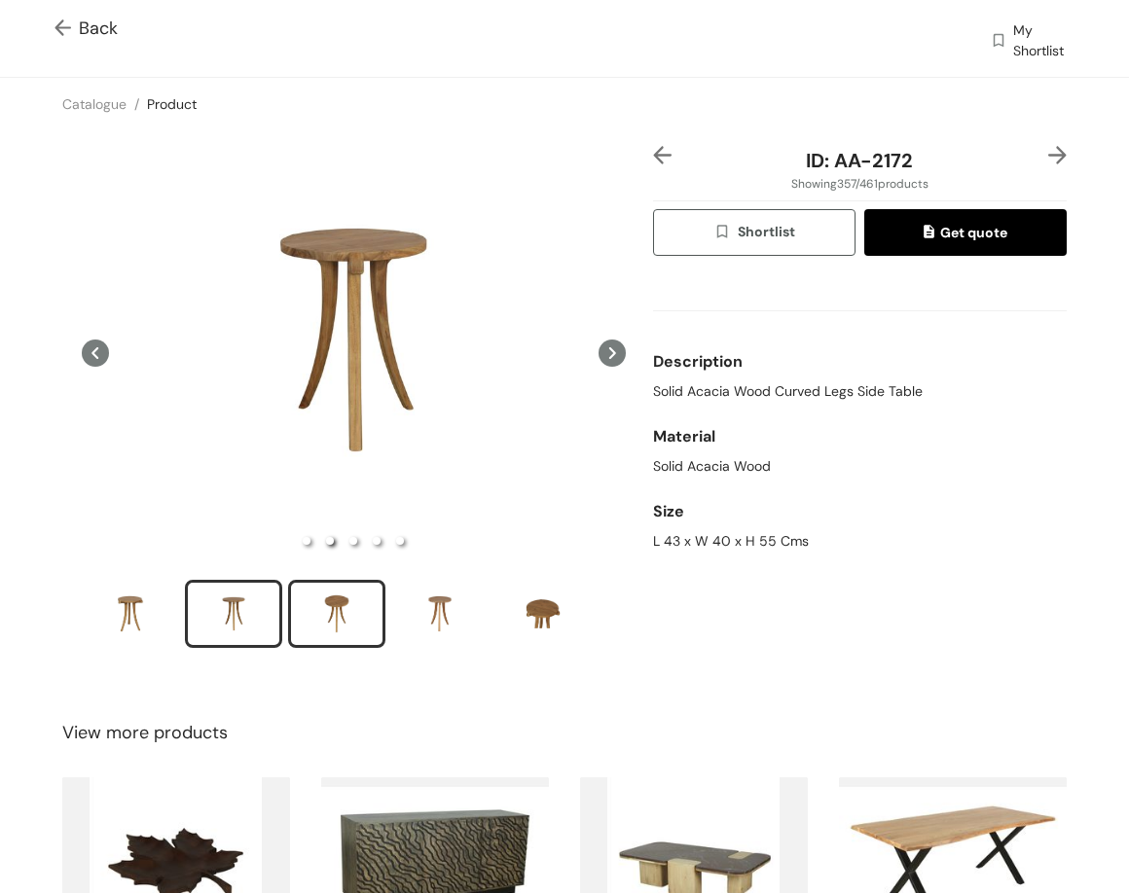
click at [329, 614] on div "slide item 3" at bounding box center [337, 614] width 88 height 58
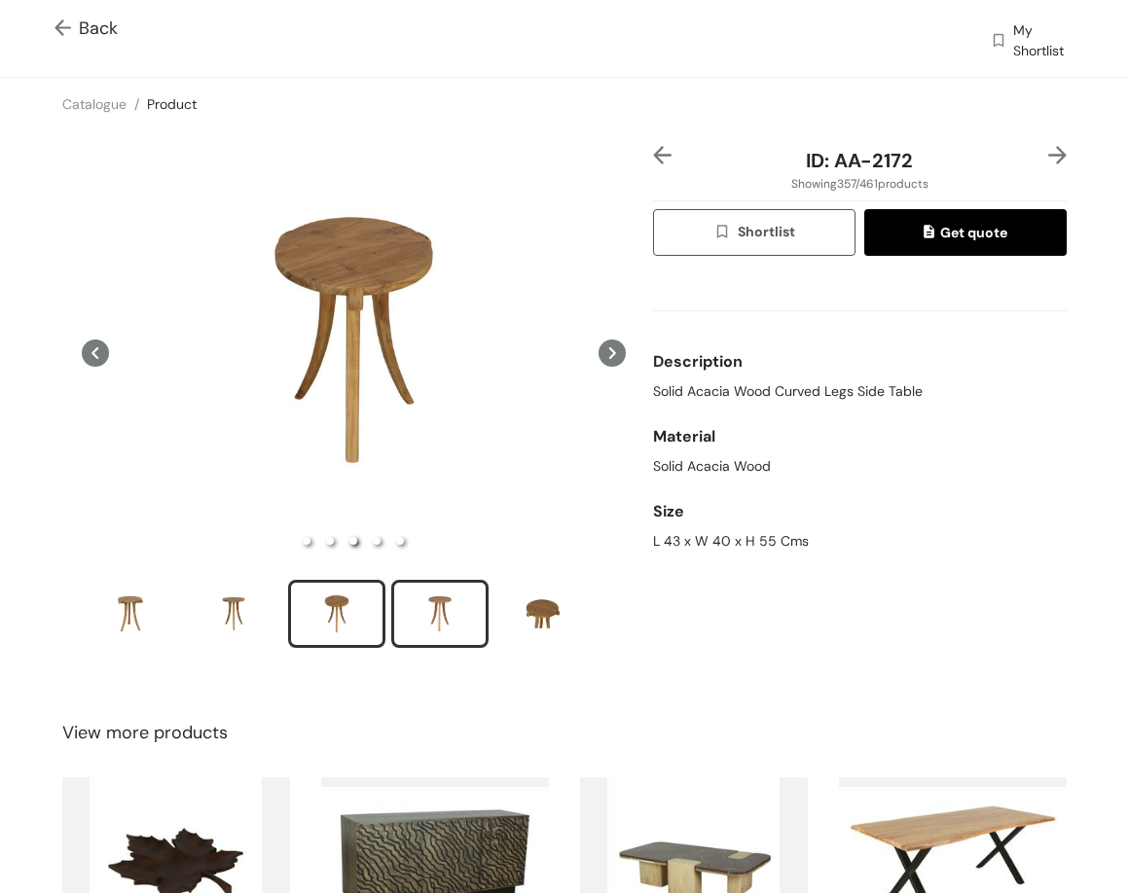
click at [411, 617] on div "slide item 4" at bounding box center [440, 614] width 88 height 58
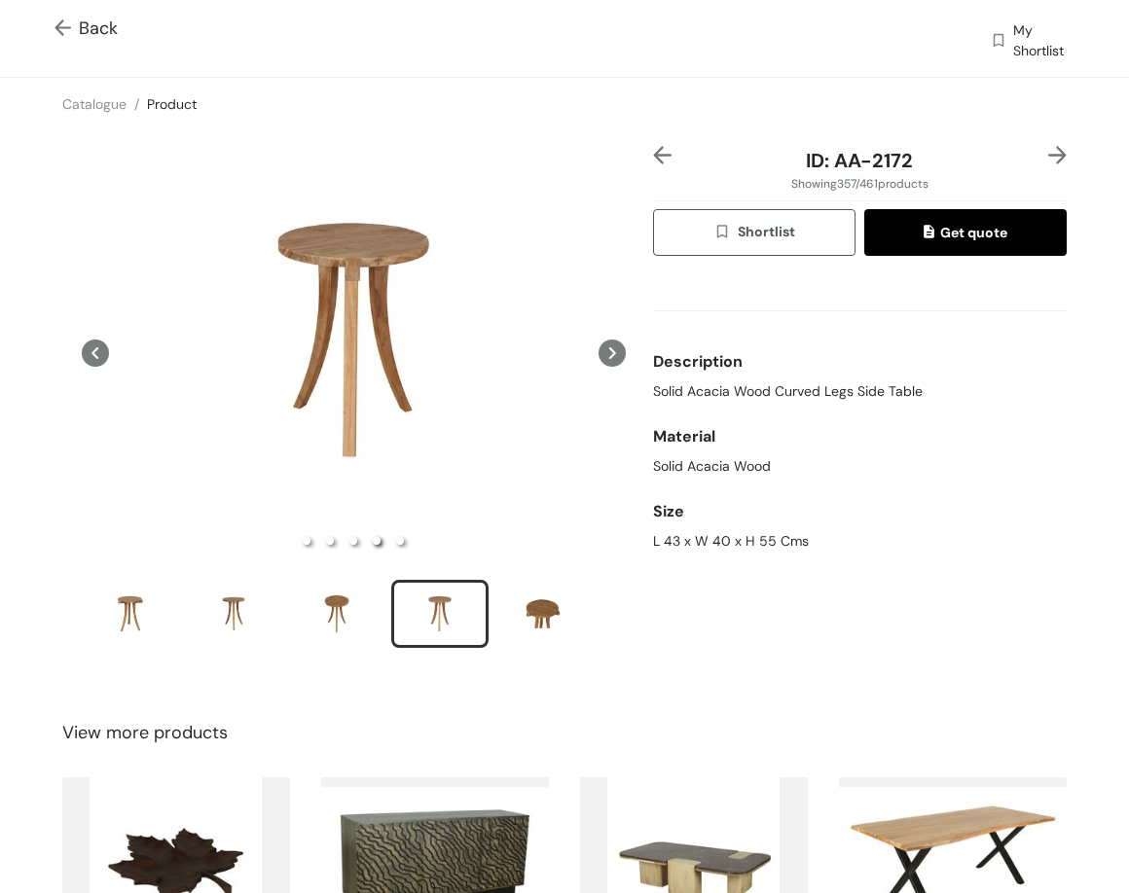
click at [907, 149] on img at bounding box center [1057, 155] width 18 height 18
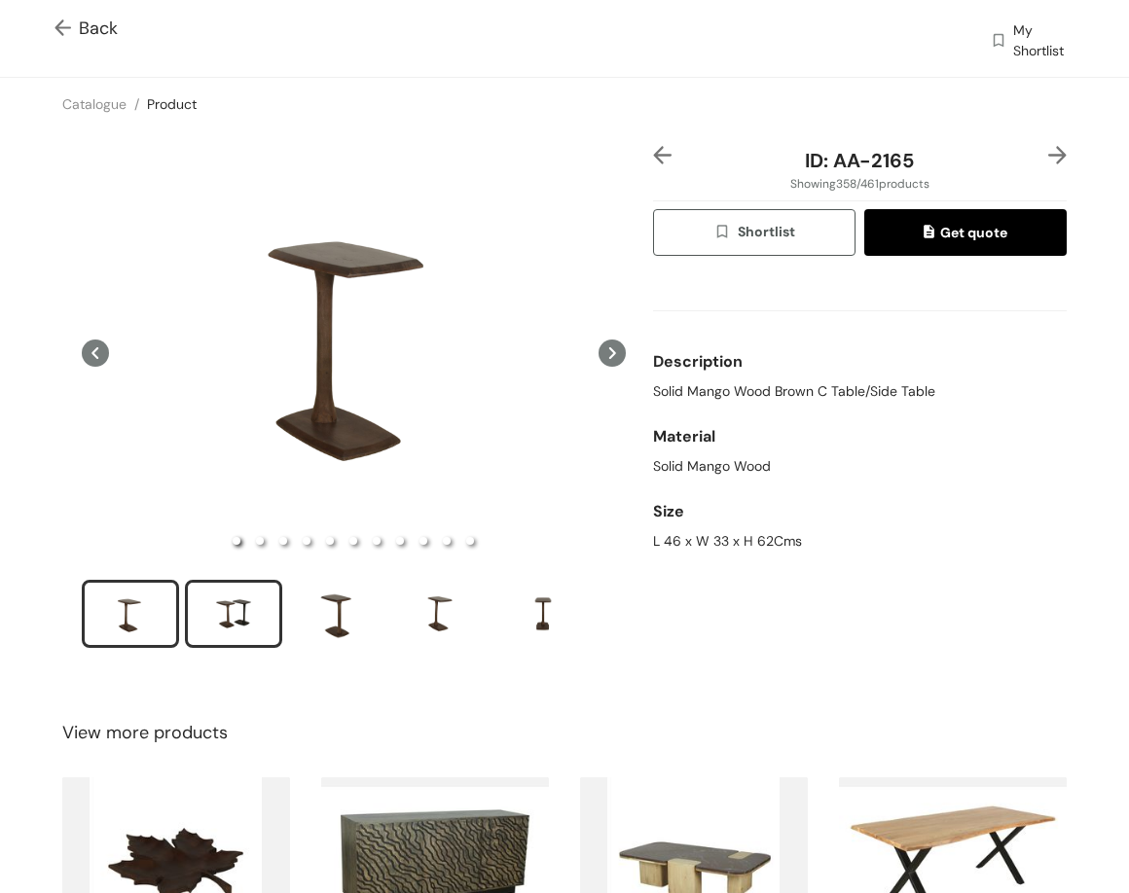
drag, startPoint x: 228, startPoint y: 607, endPoint x: 236, endPoint y: 612, distance: 10.0
click at [228, 608] on div "slide item 2" at bounding box center [234, 614] width 88 height 58
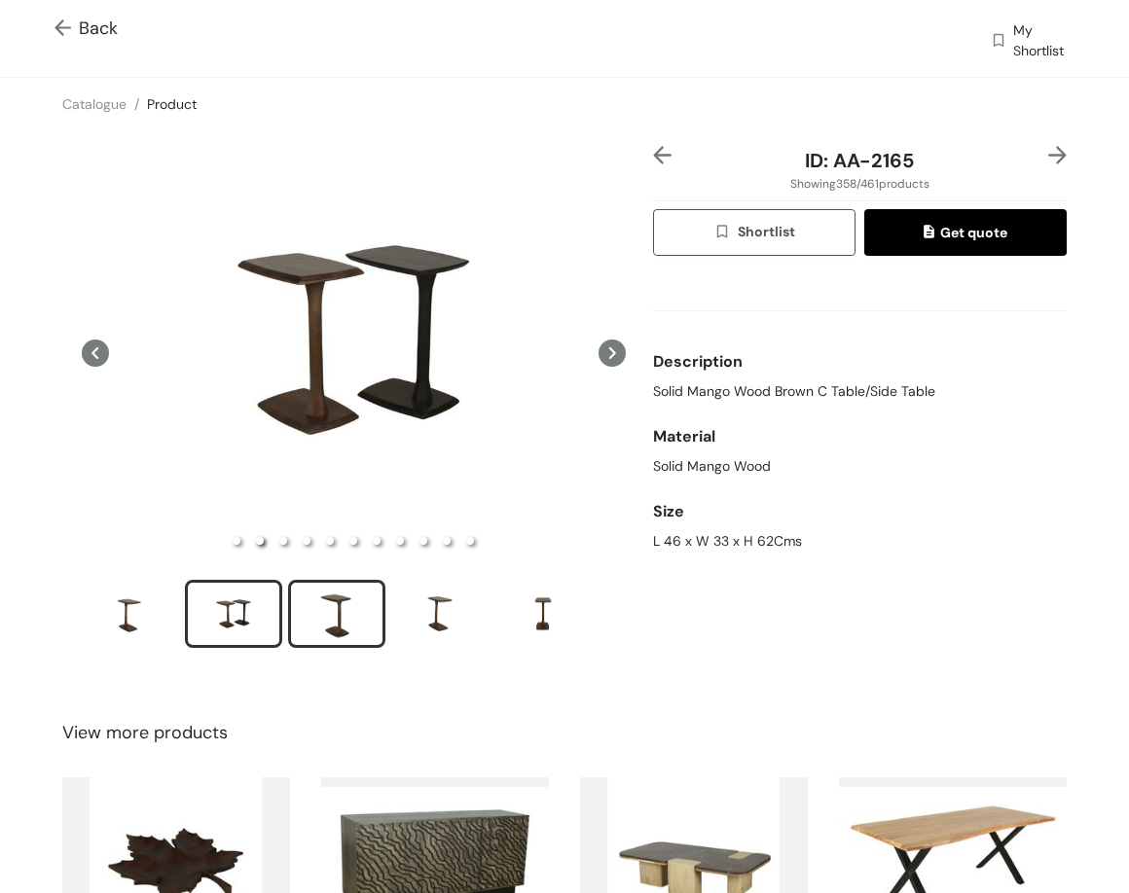
click at [324, 621] on div "slide item 3" at bounding box center [337, 614] width 88 height 58
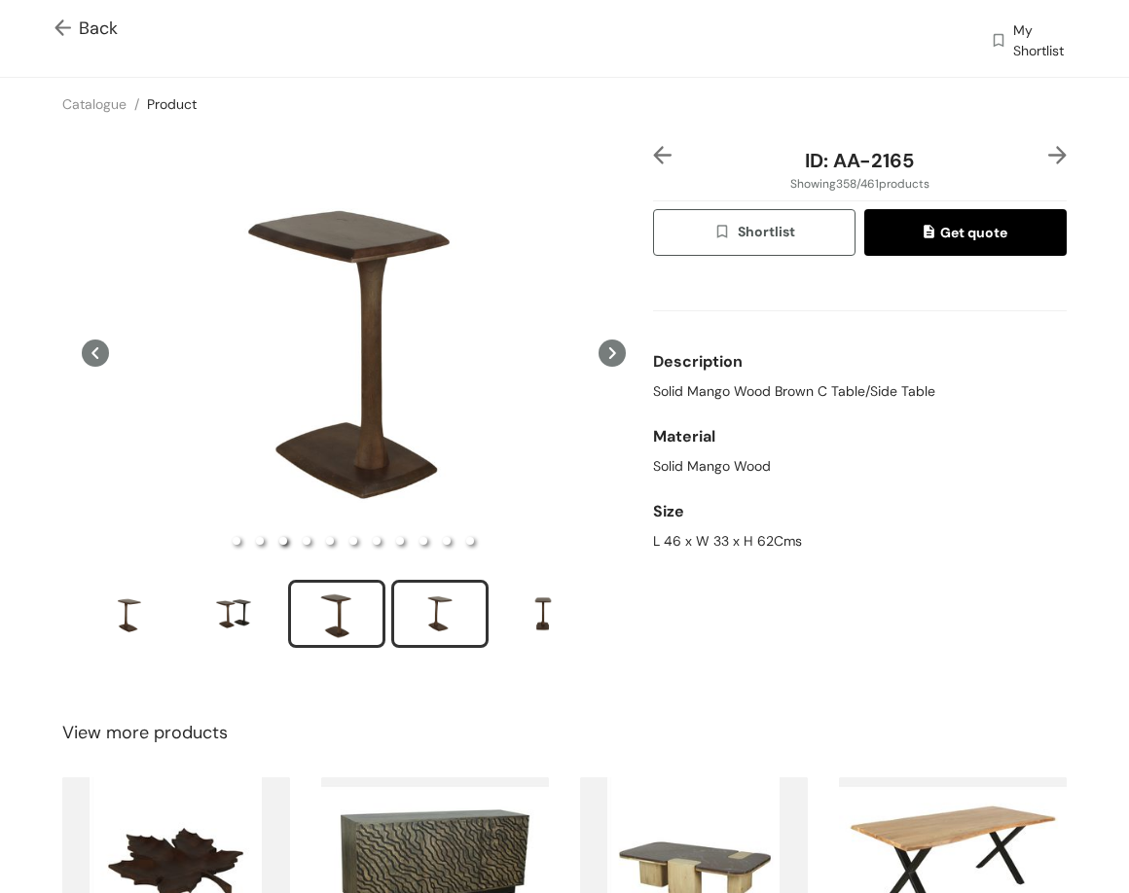
click at [422, 624] on div "slide item 4" at bounding box center [440, 614] width 88 height 58
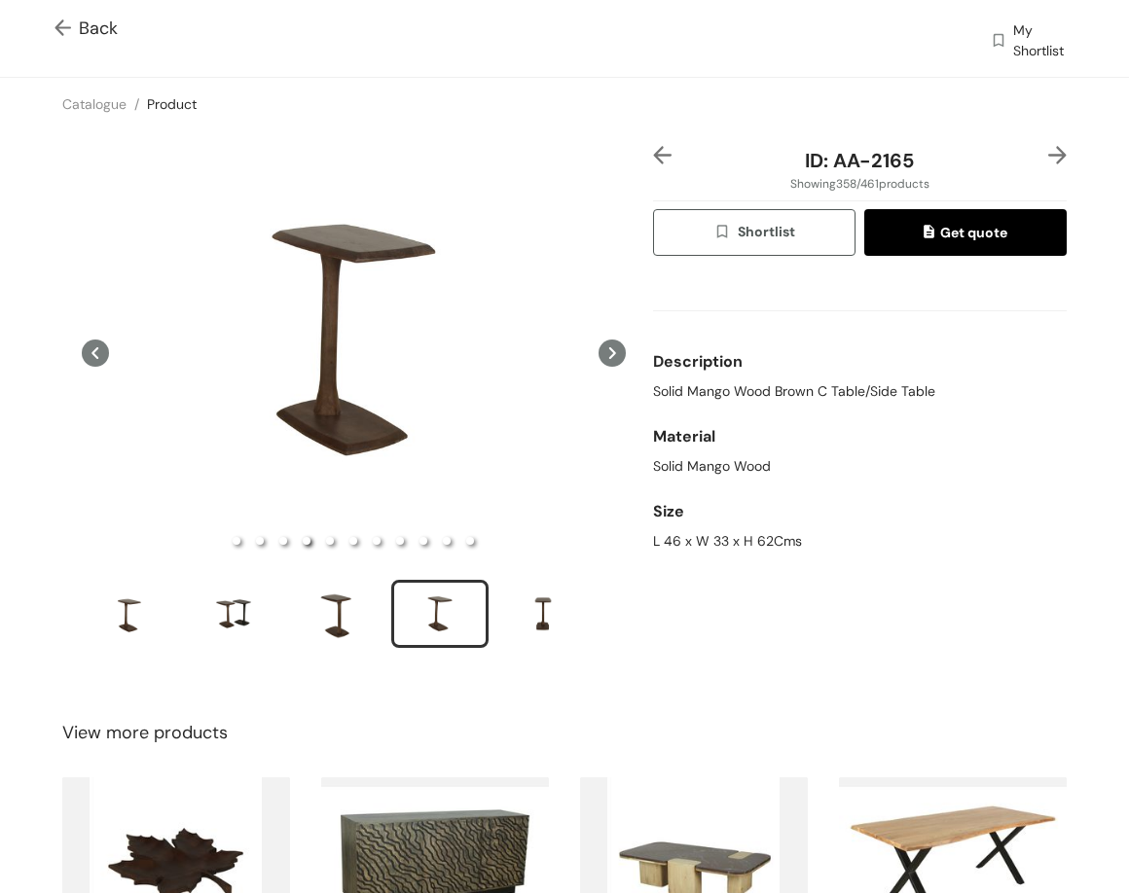
click at [907, 153] on img at bounding box center [1057, 155] width 18 height 18
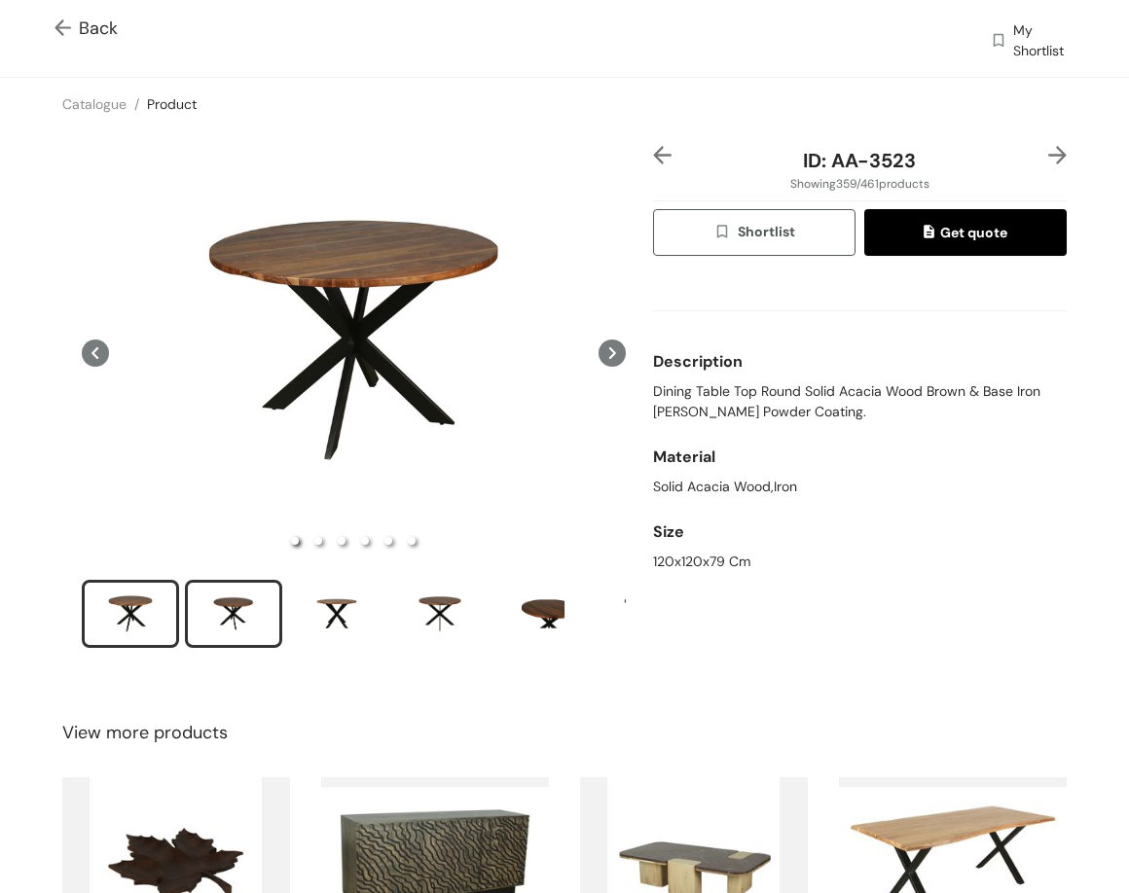
click at [250, 622] on div "slide item 2" at bounding box center [234, 614] width 88 height 58
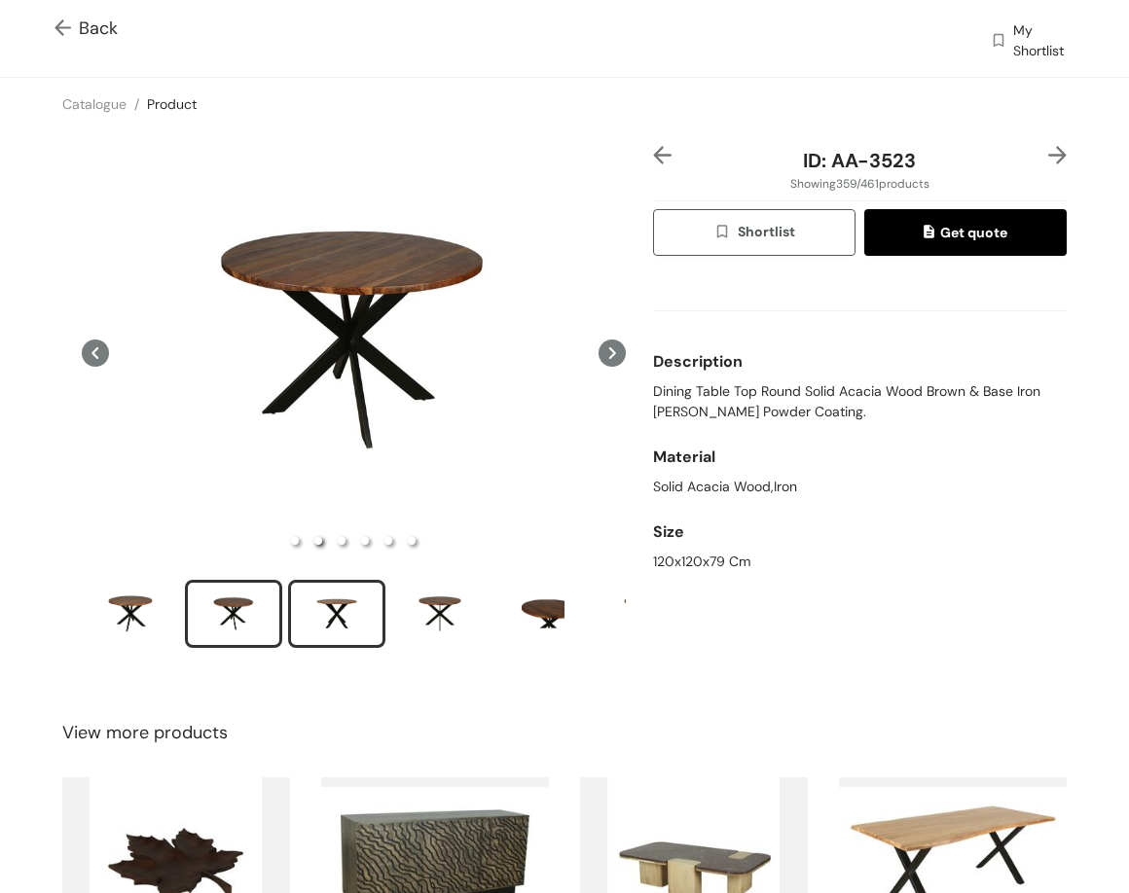
click at [321, 611] on div "slide item 3" at bounding box center [337, 614] width 88 height 58
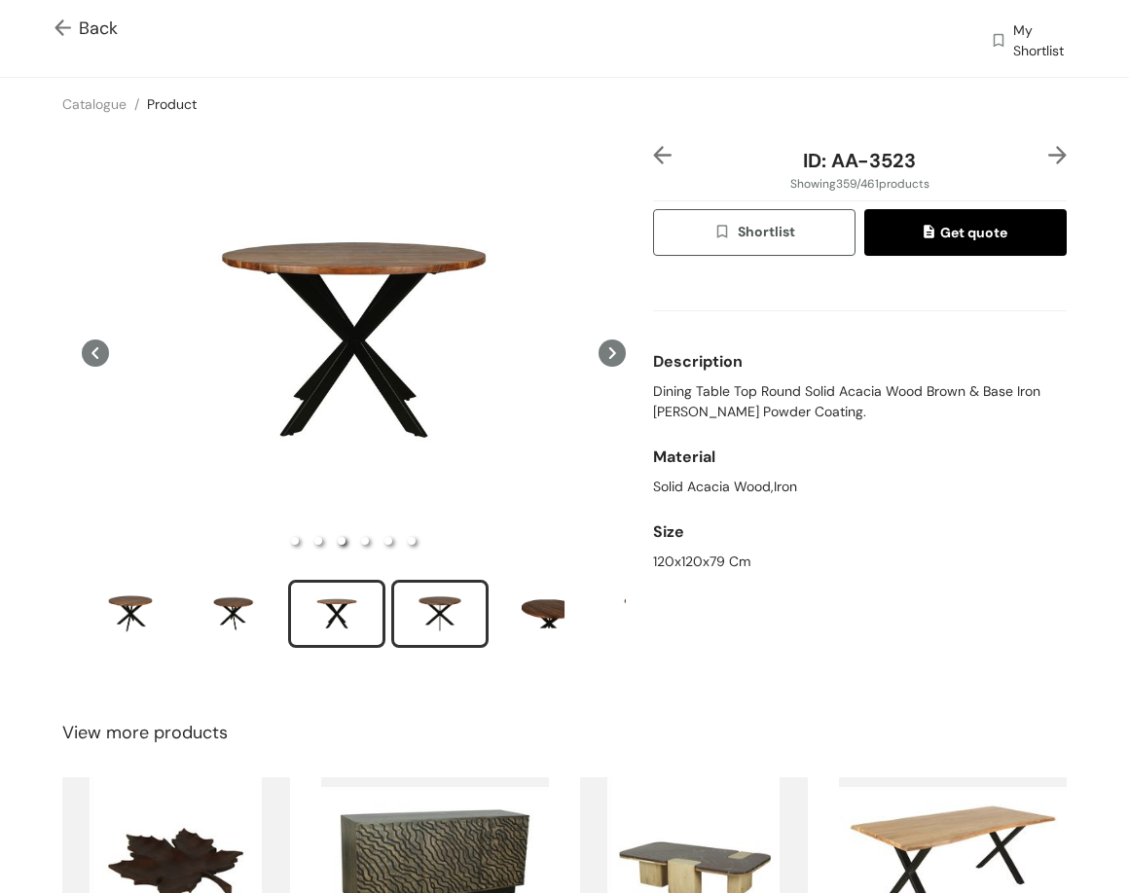
click at [429, 604] on div "slide item 4" at bounding box center [440, 614] width 88 height 58
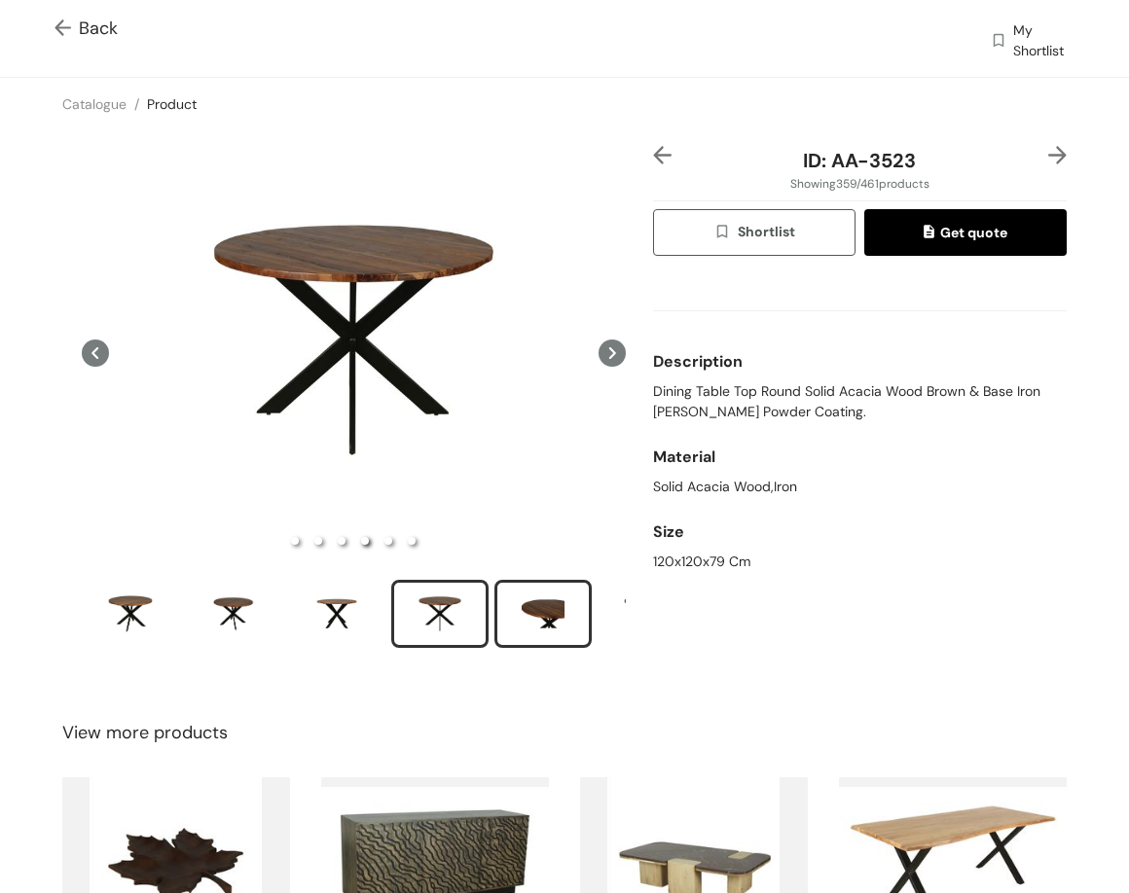
click at [550, 616] on div "slide item 5" at bounding box center [543, 614] width 88 height 58
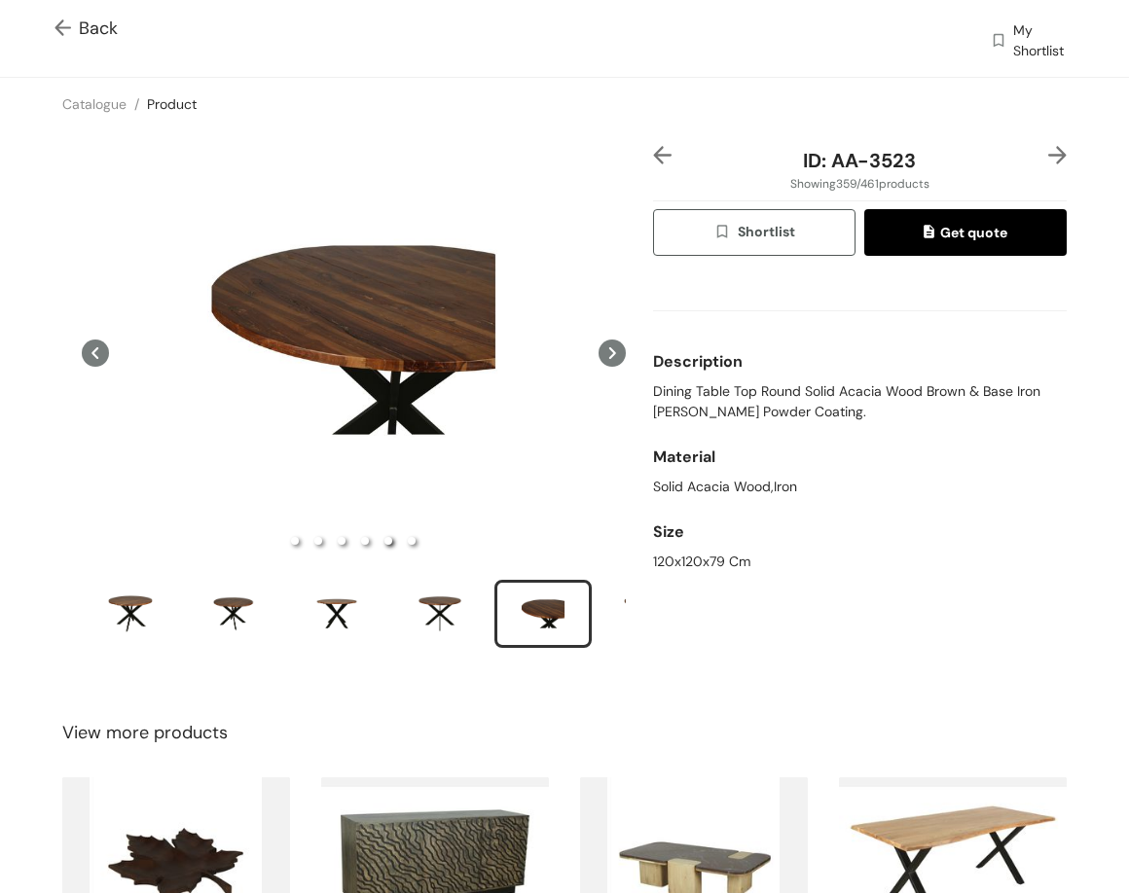
click at [907, 147] on img at bounding box center [1057, 155] width 18 height 18
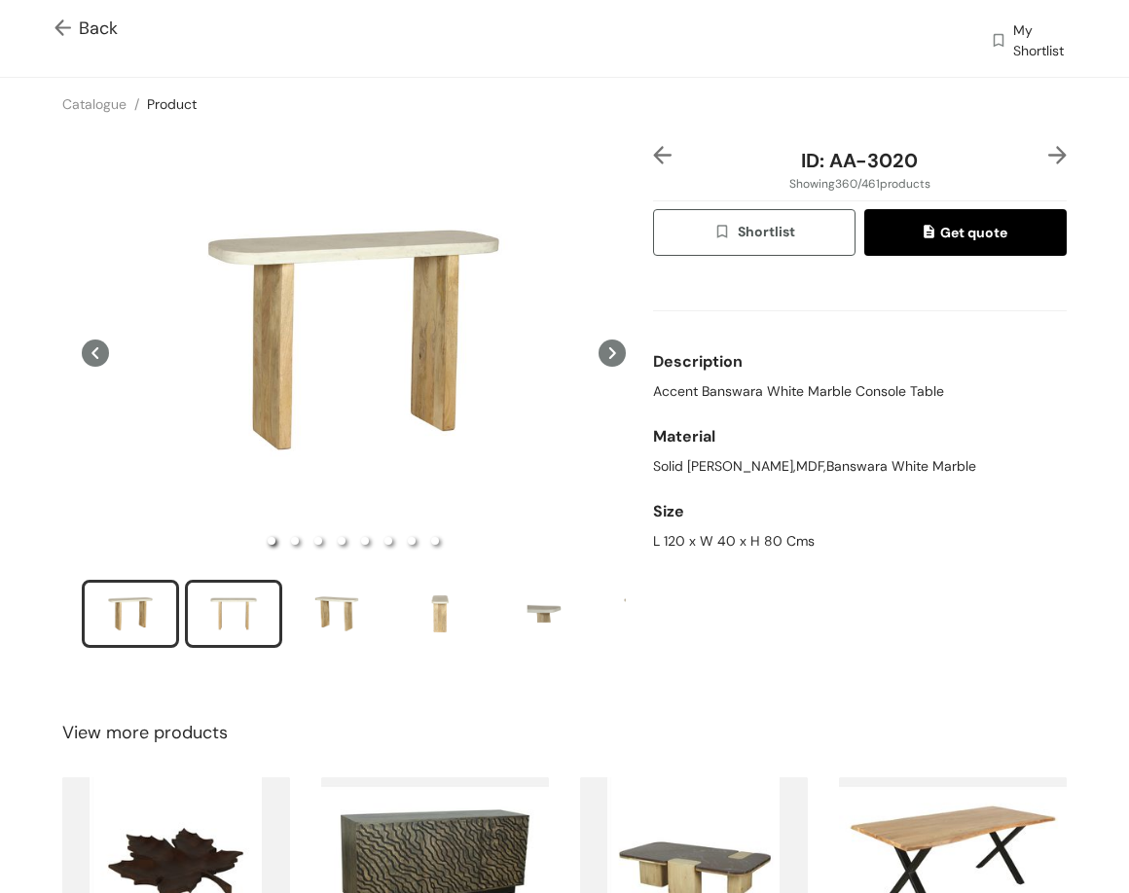
click at [242, 608] on div "slide item 2" at bounding box center [234, 614] width 88 height 58
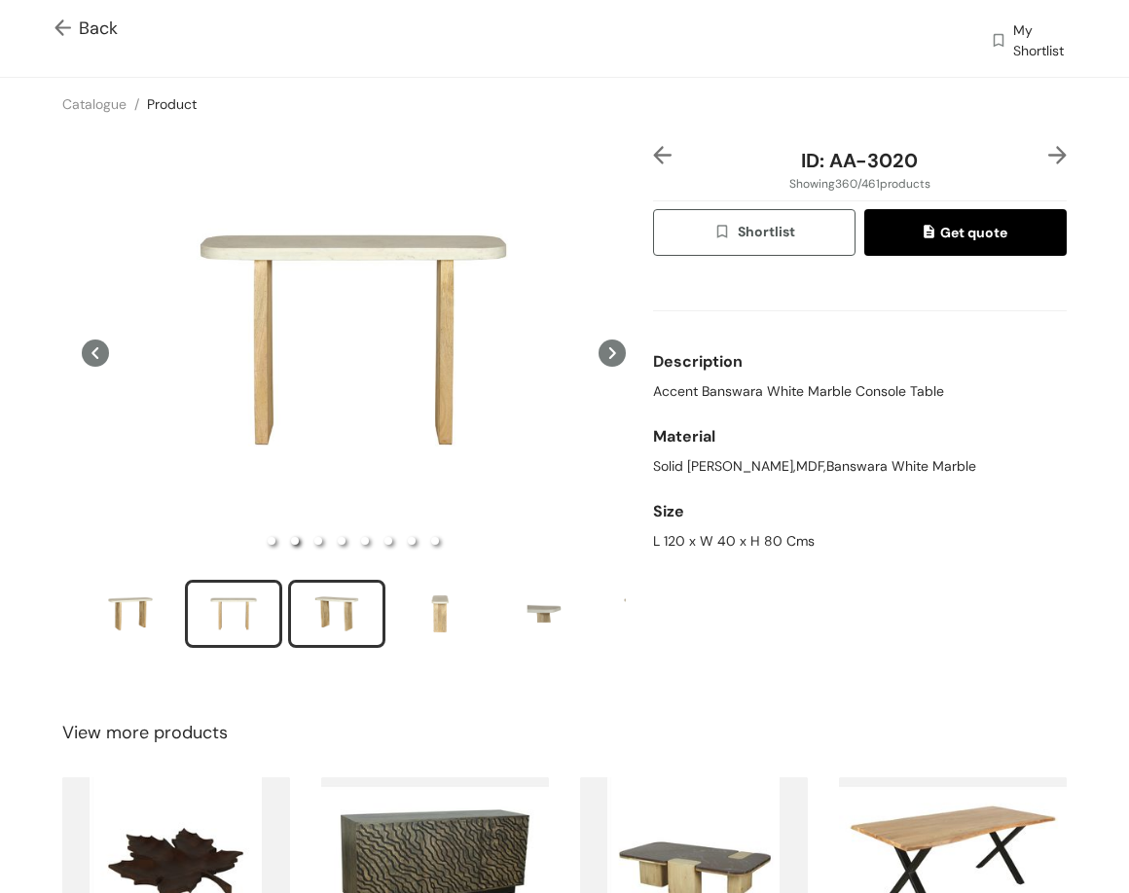
drag, startPoint x: 342, startPoint y: 598, endPoint x: 353, endPoint y: 613, distance: 18.7
click at [348, 609] on div "slide item 3" at bounding box center [337, 614] width 88 height 58
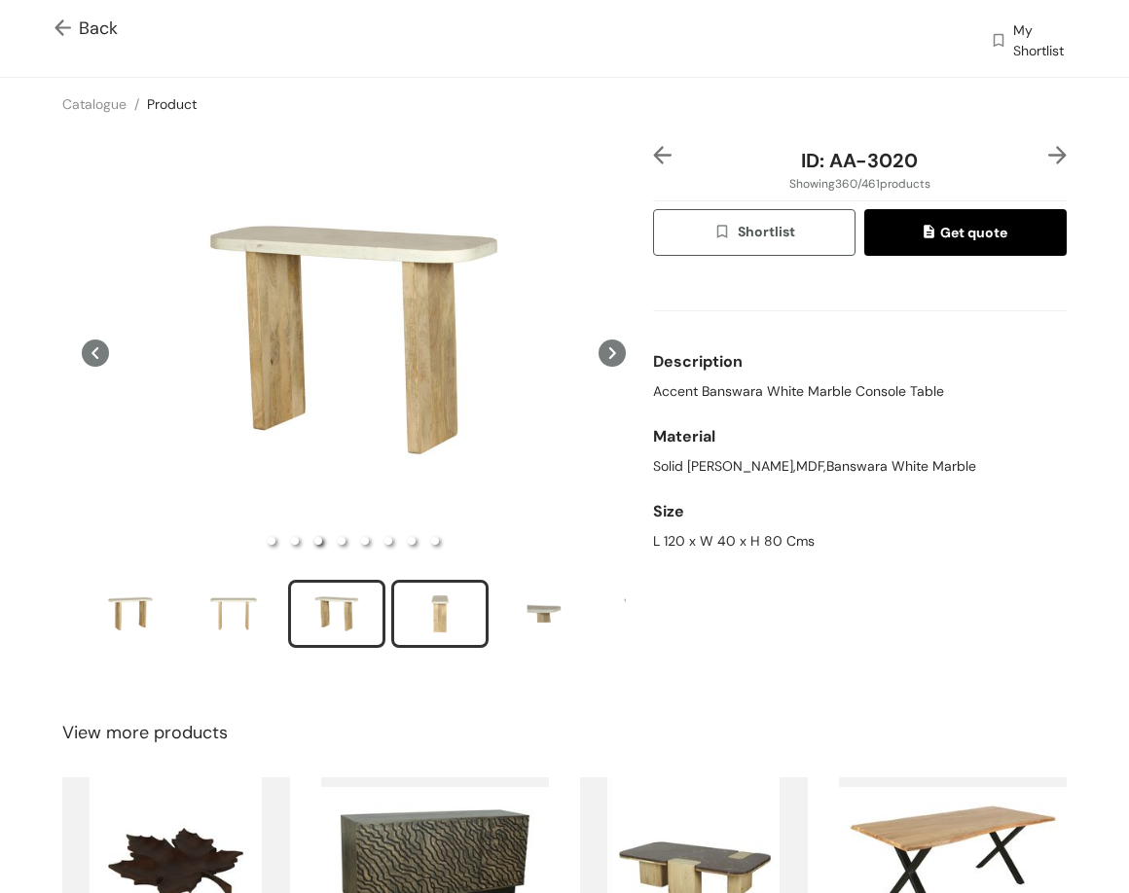
click at [445, 604] on div "slide item 4" at bounding box center [440, 614] width 88 height 58
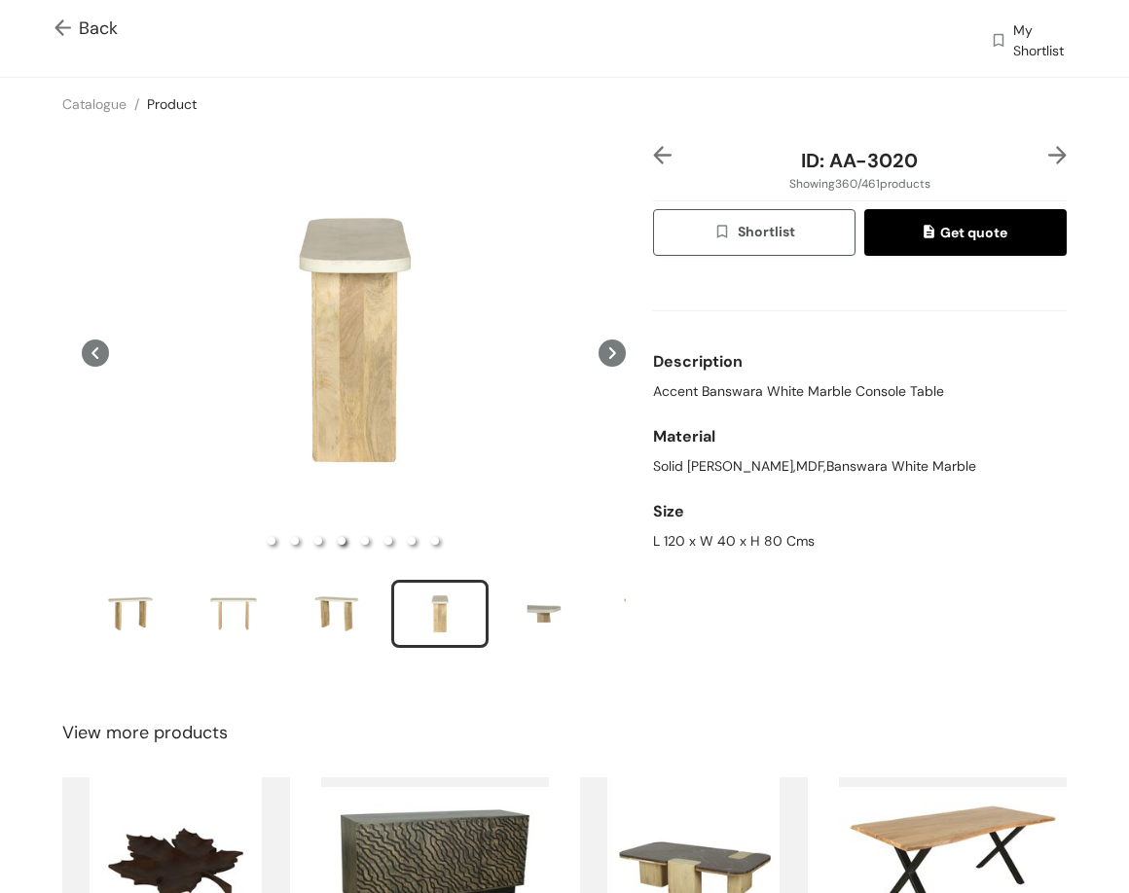
click at [907, 152] on img at bounding box center [1057, 155] width 18 height 18
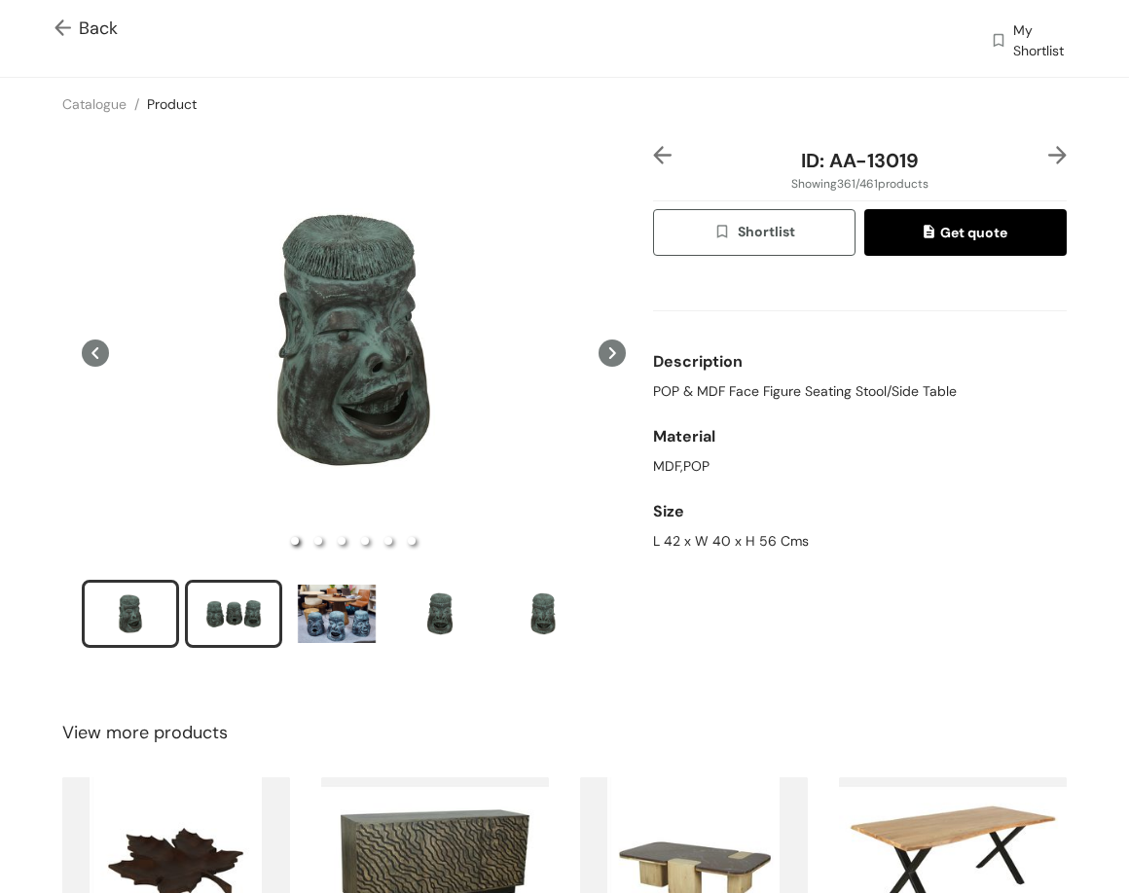
click at [255, 610] on div "slide item 2" at bounding box center [234, 614] width 88 height 58
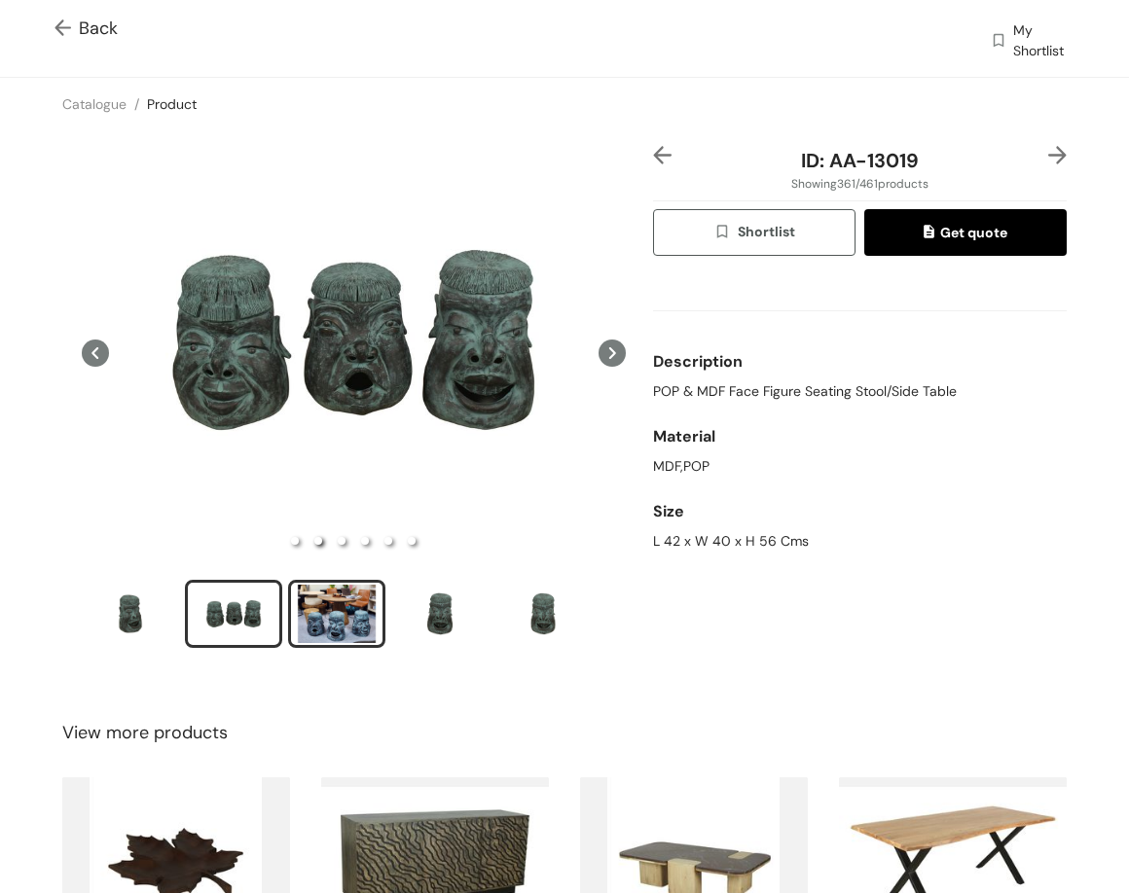
click at [322, 609] on div "slide item 3" at bounding box center [337, 614] width 88 height 58
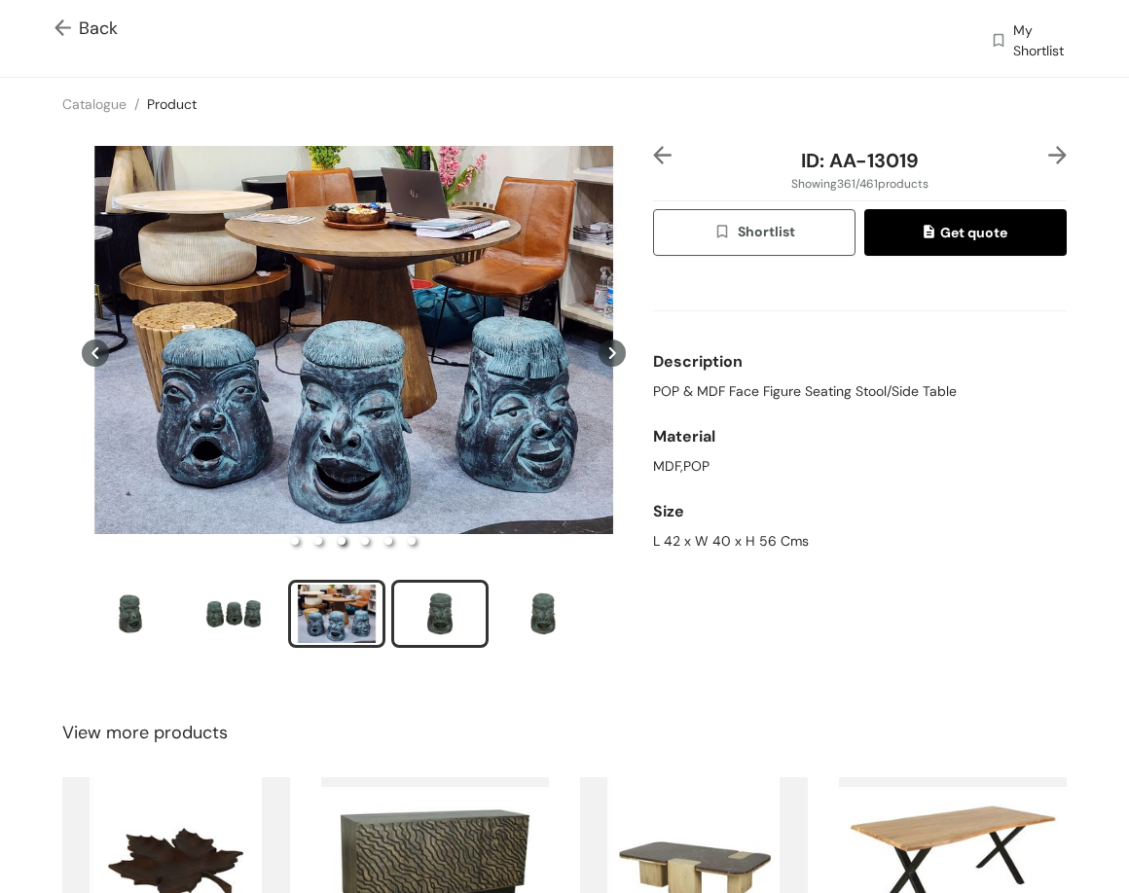
click at [471, 600] on div "slide item 4" at bounding box center [440, 614] width 88 height 58
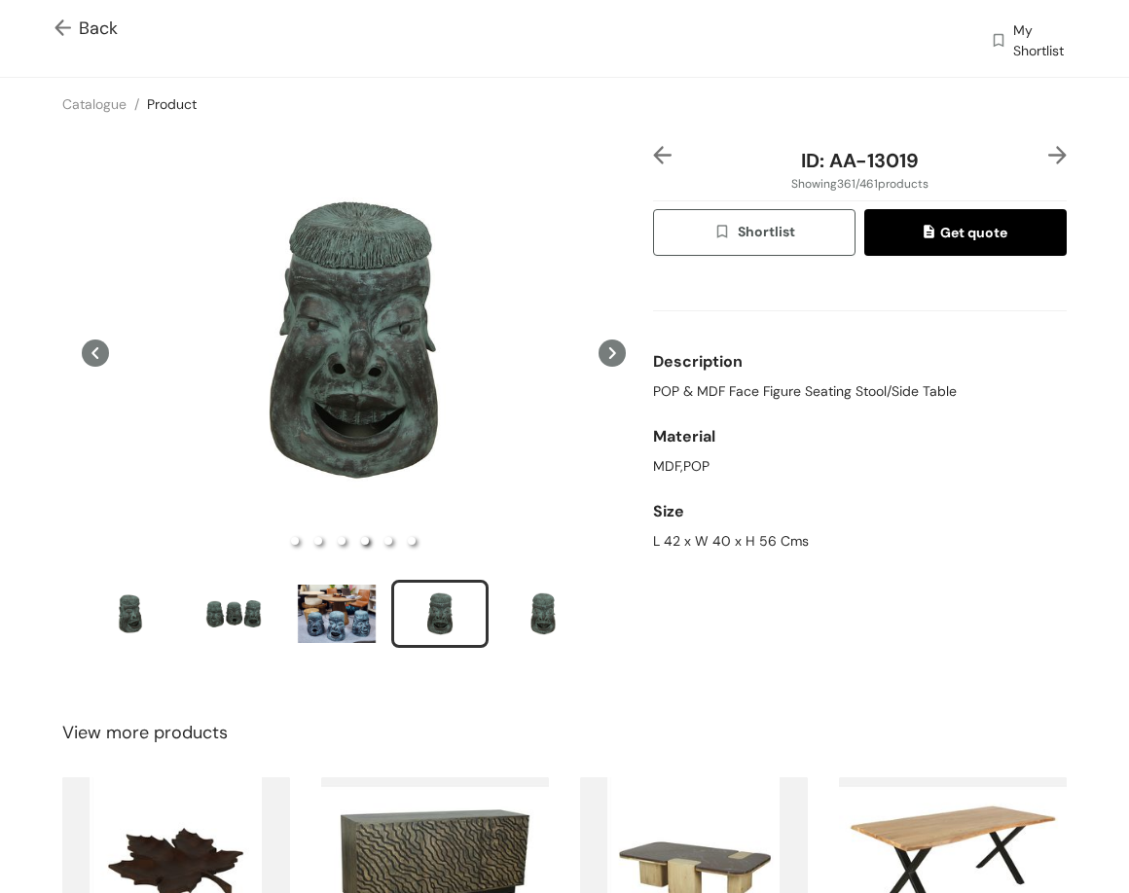
click at [907, 148] on img at bounding box center [1057, 155] width 18 height 18
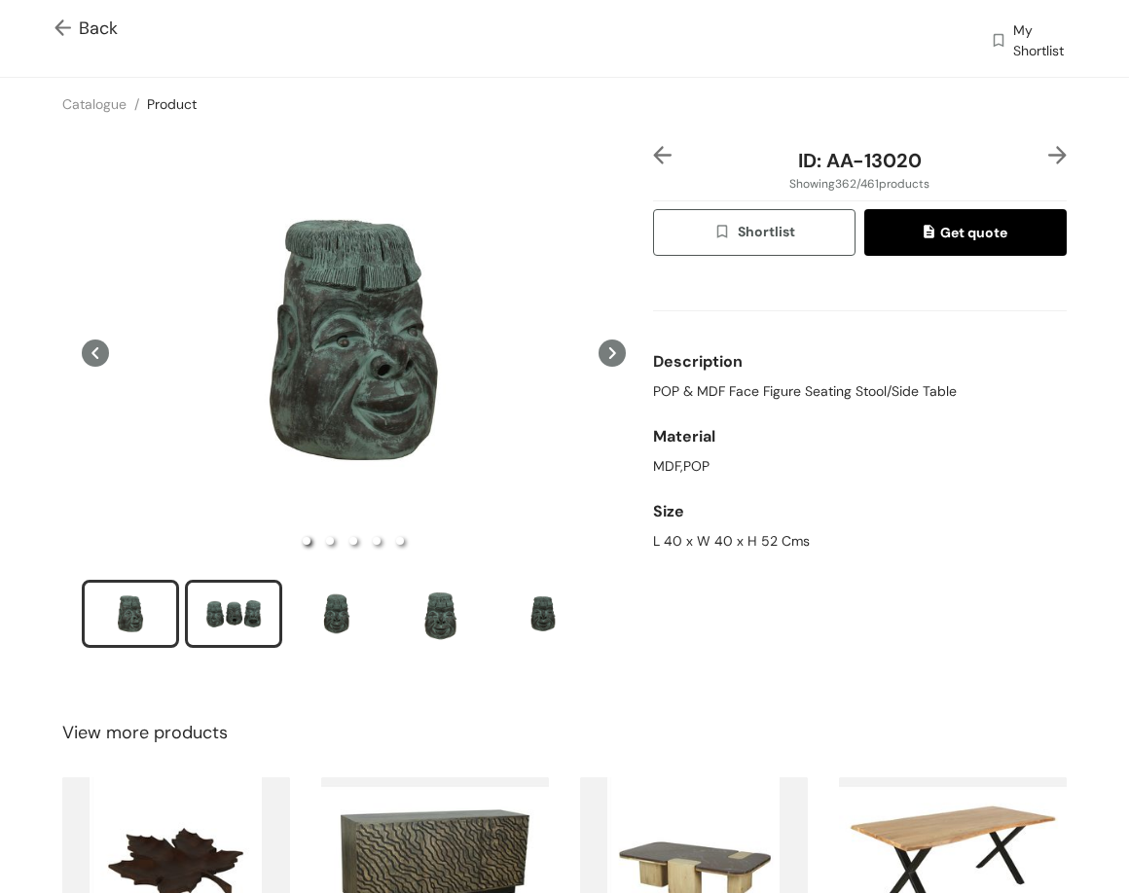
click at [209, 613] on div "slide item 2" at bounding box center [234, 614] width 88 height 58
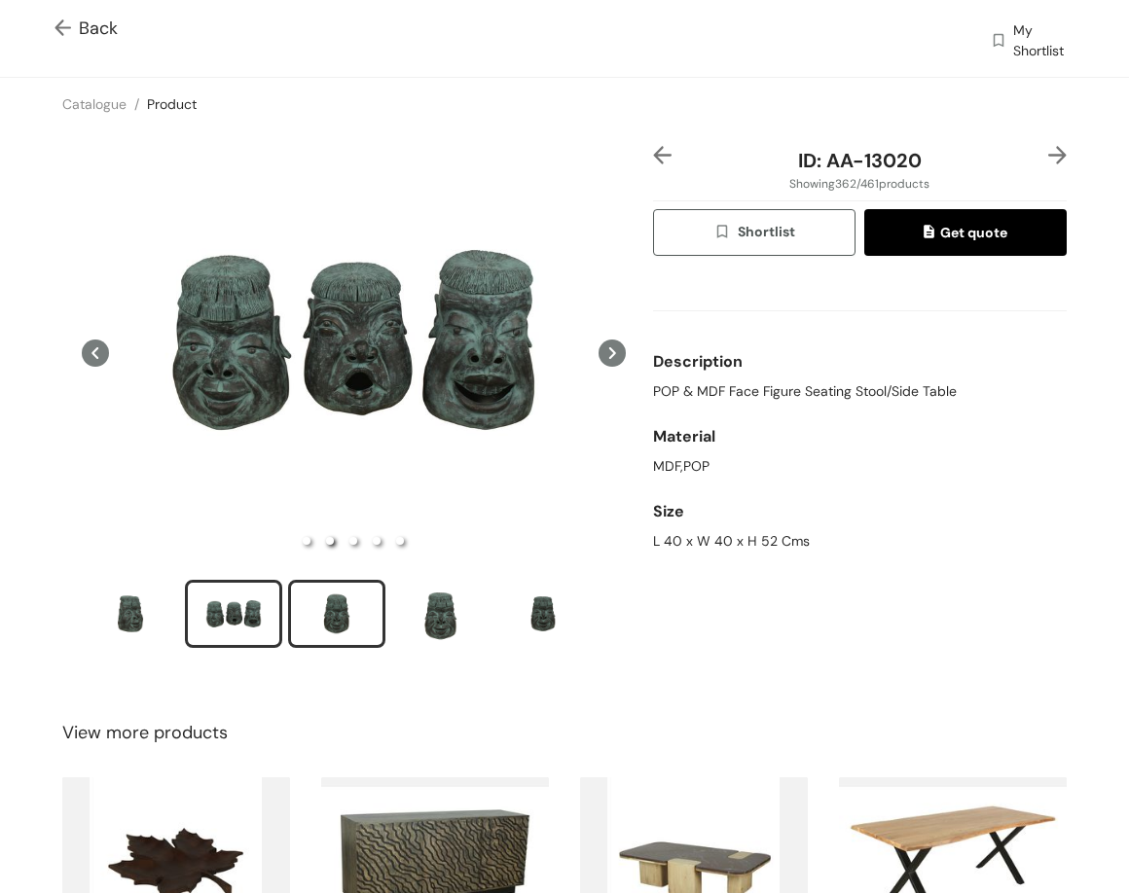
click at [352, 585] on div "slide item 3" at bounding box center [337, 614] width 88 height 58
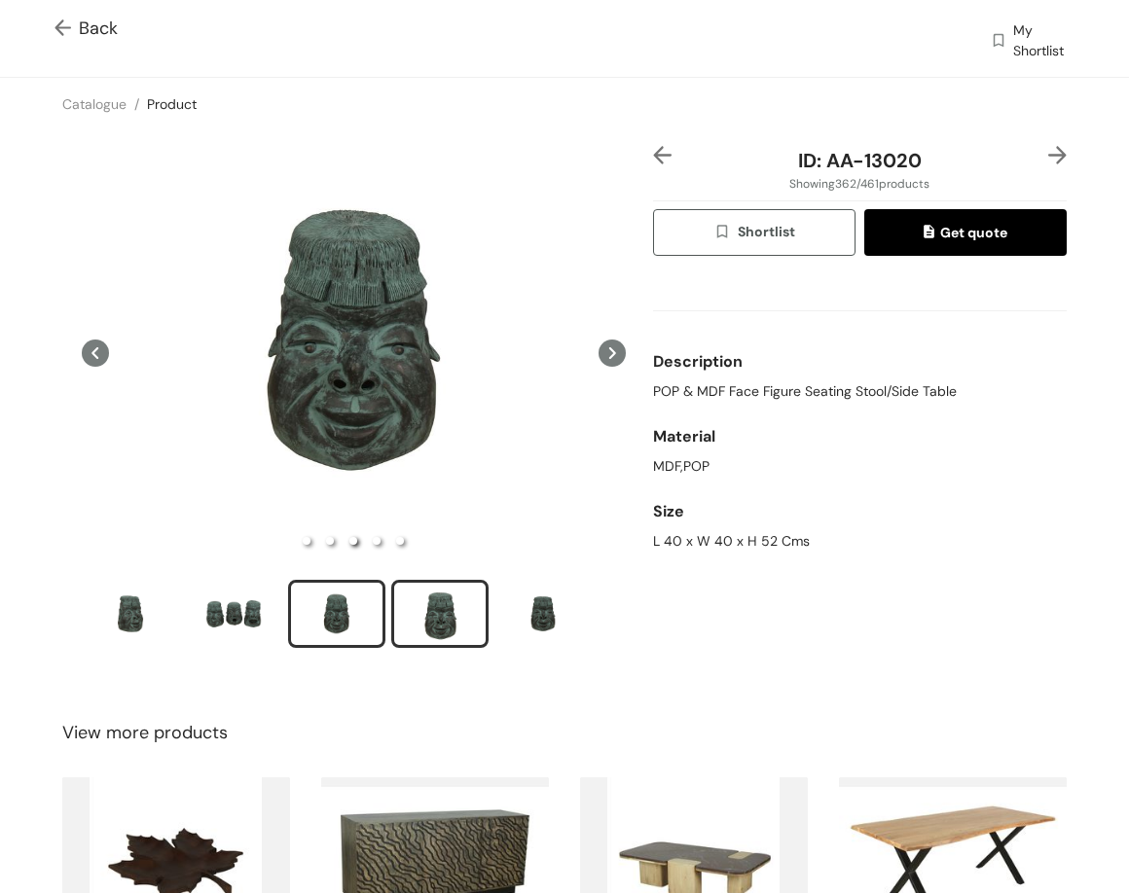
click at [468, 617] on div "slide item 4" at bounding box center [440, 614] width 88 height 58
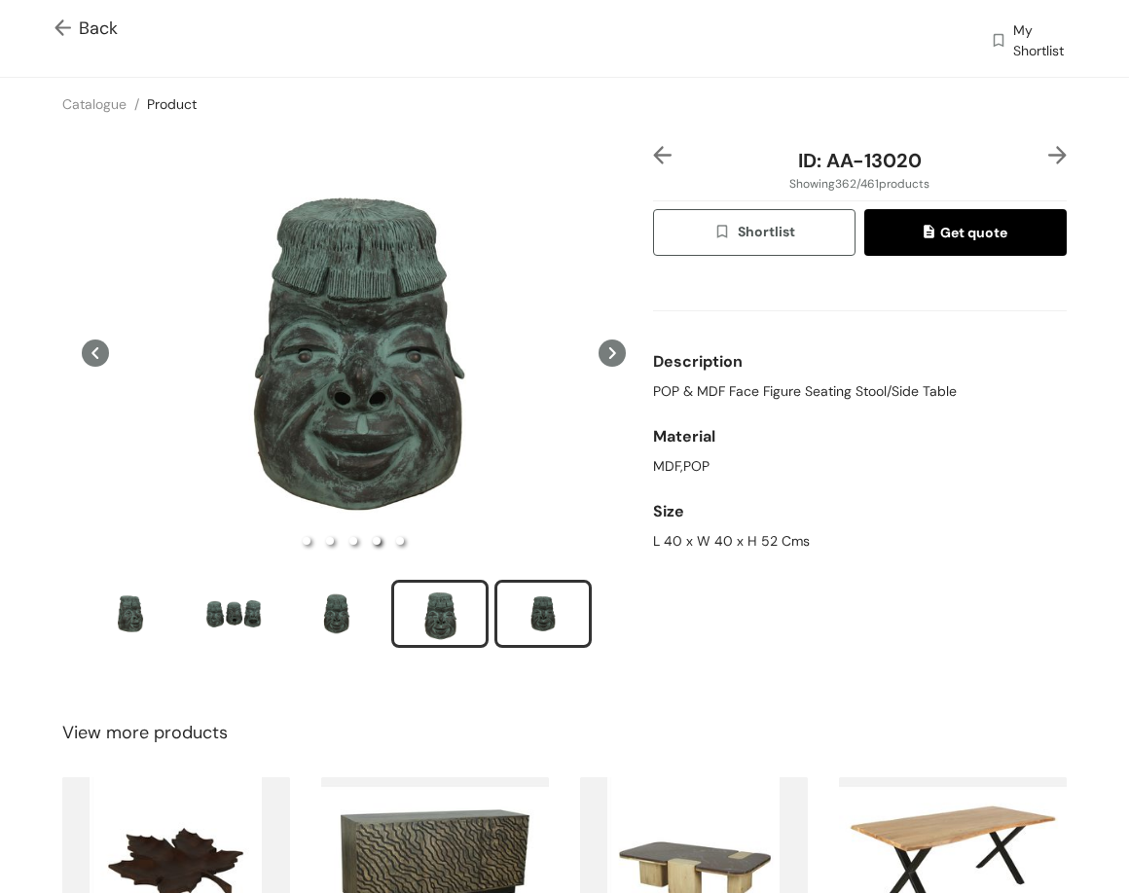
click at [551, 596] on div "slide item 5" at bounding box center [543, 614] width 88 height 58
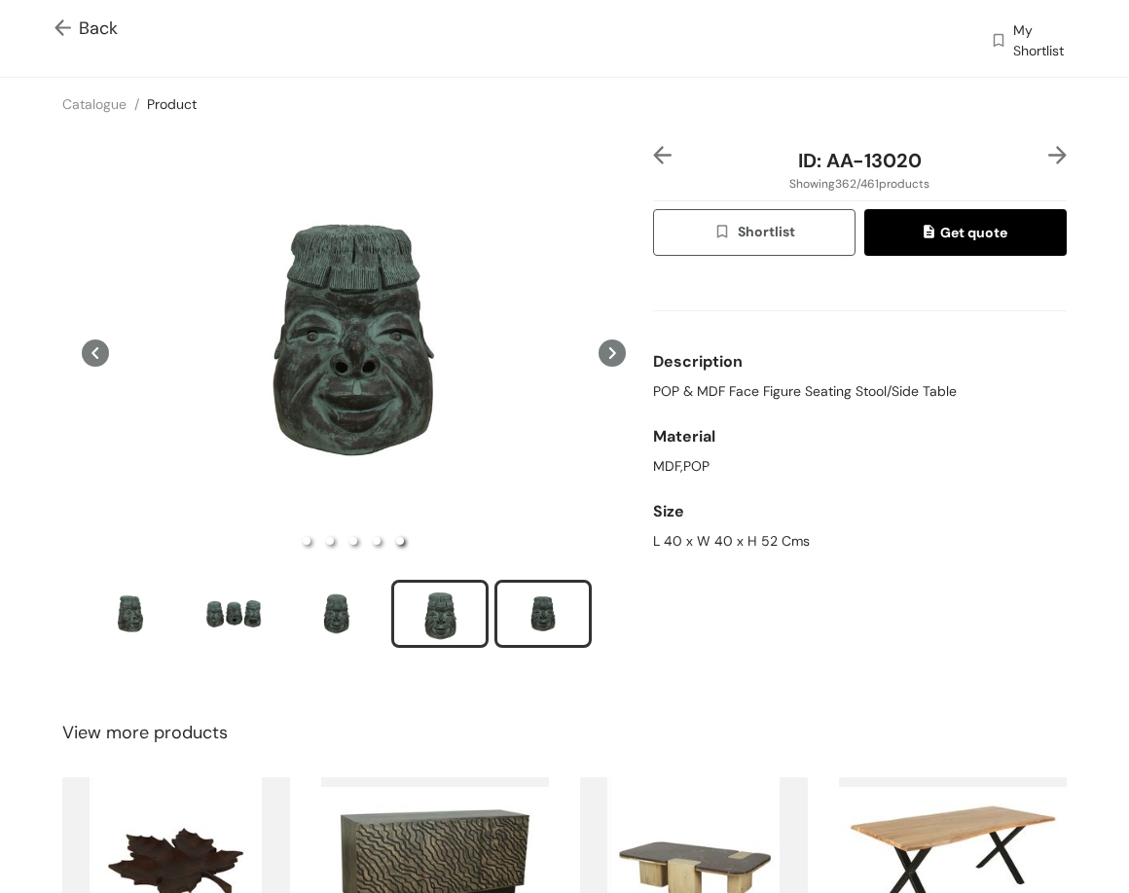
click at [485, 608] on li "slide item 4" at bounding box center [439, 614] width 97 height 68
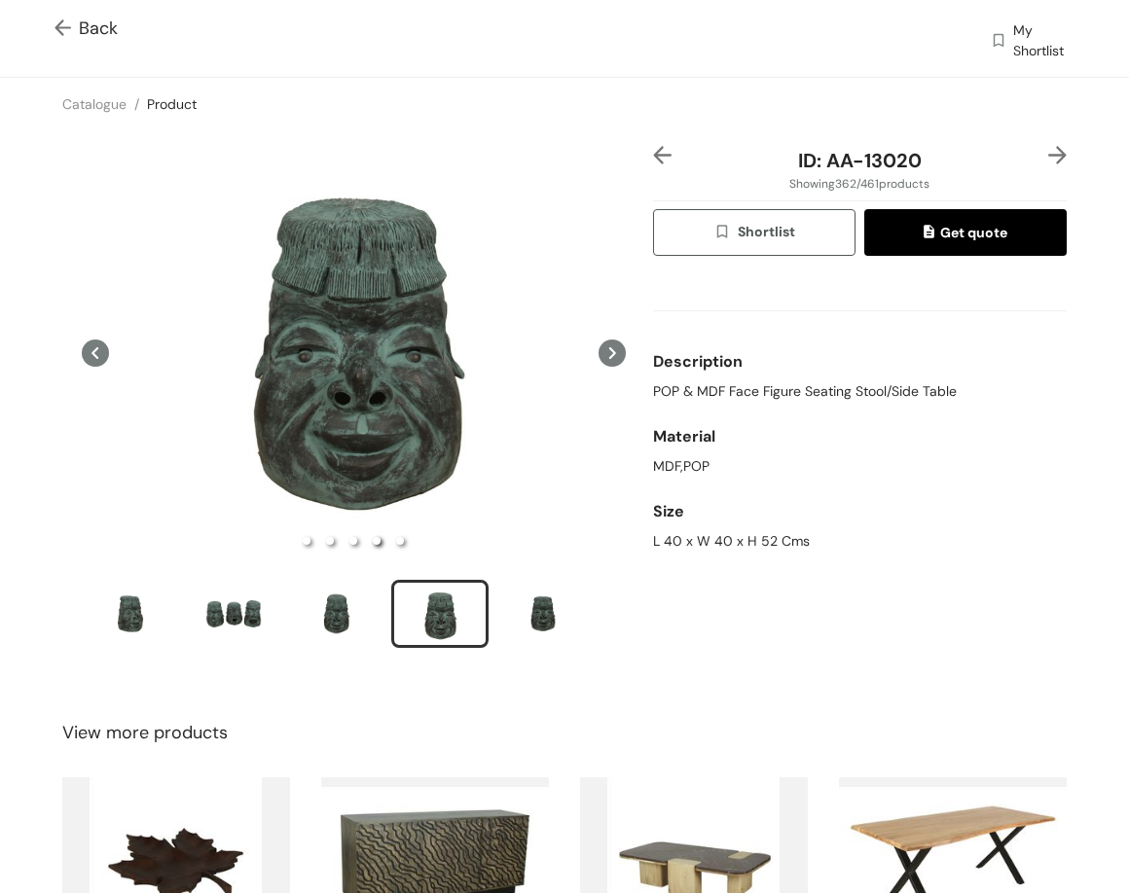
click at [907, 160] on img at bounding box center [1057, 155] width 18 height 18
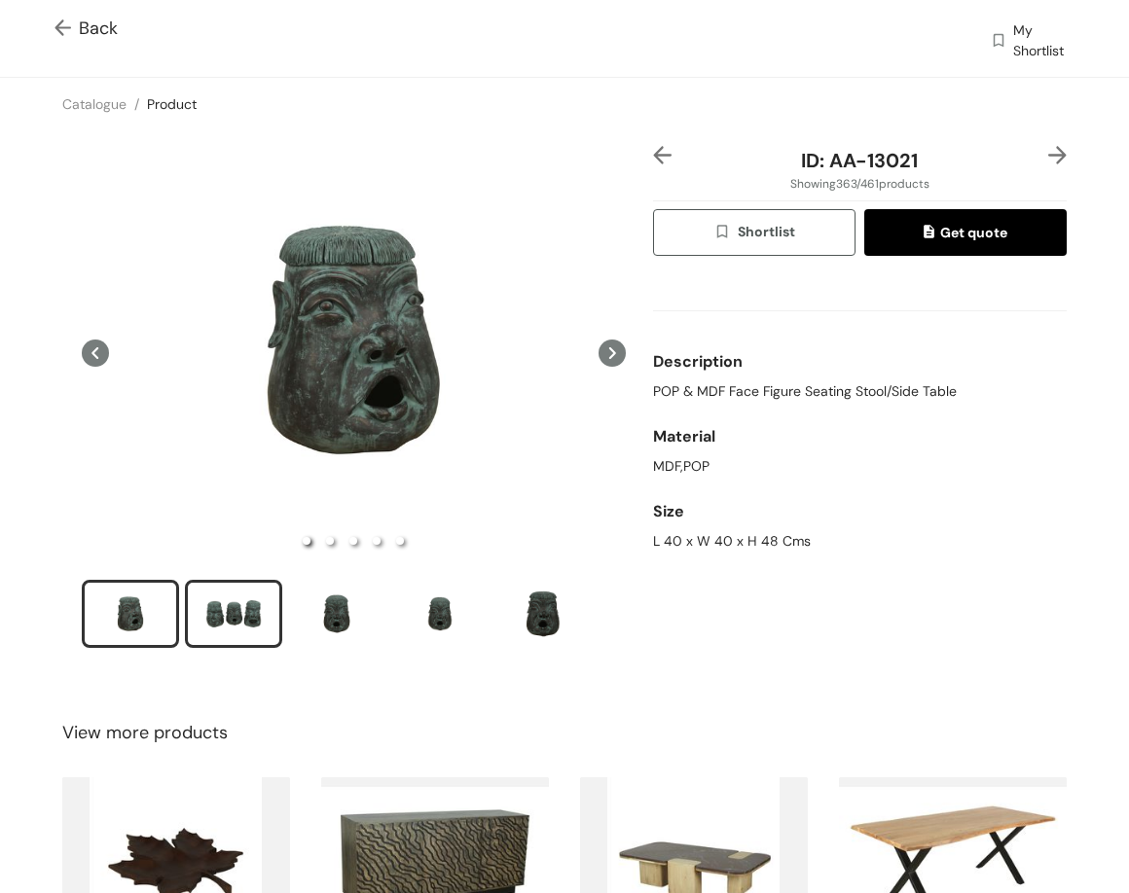
click at [259, 612] on div "slide item 2" at bounding box center [234, 614] width 88 height 58
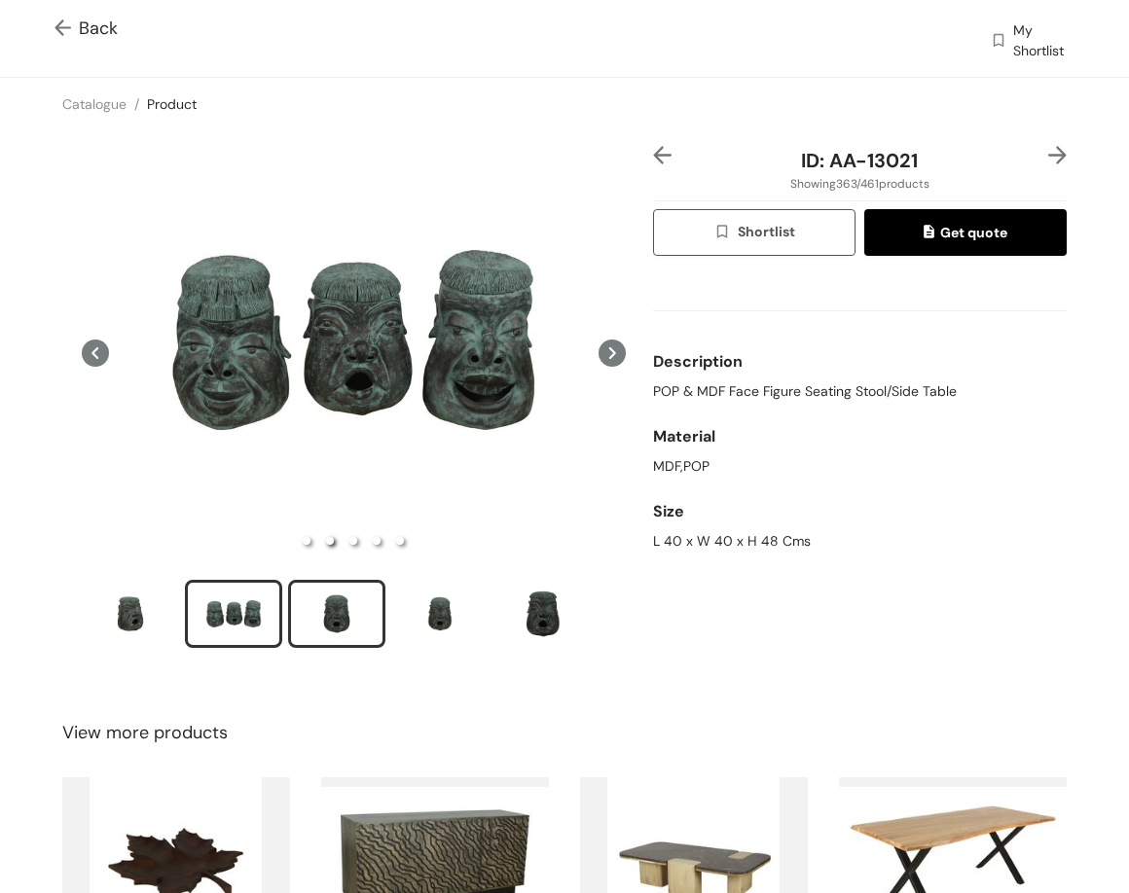
click at [357, 605] on div "slide item 3" at bounding box center [337, 614] width 88 height 58
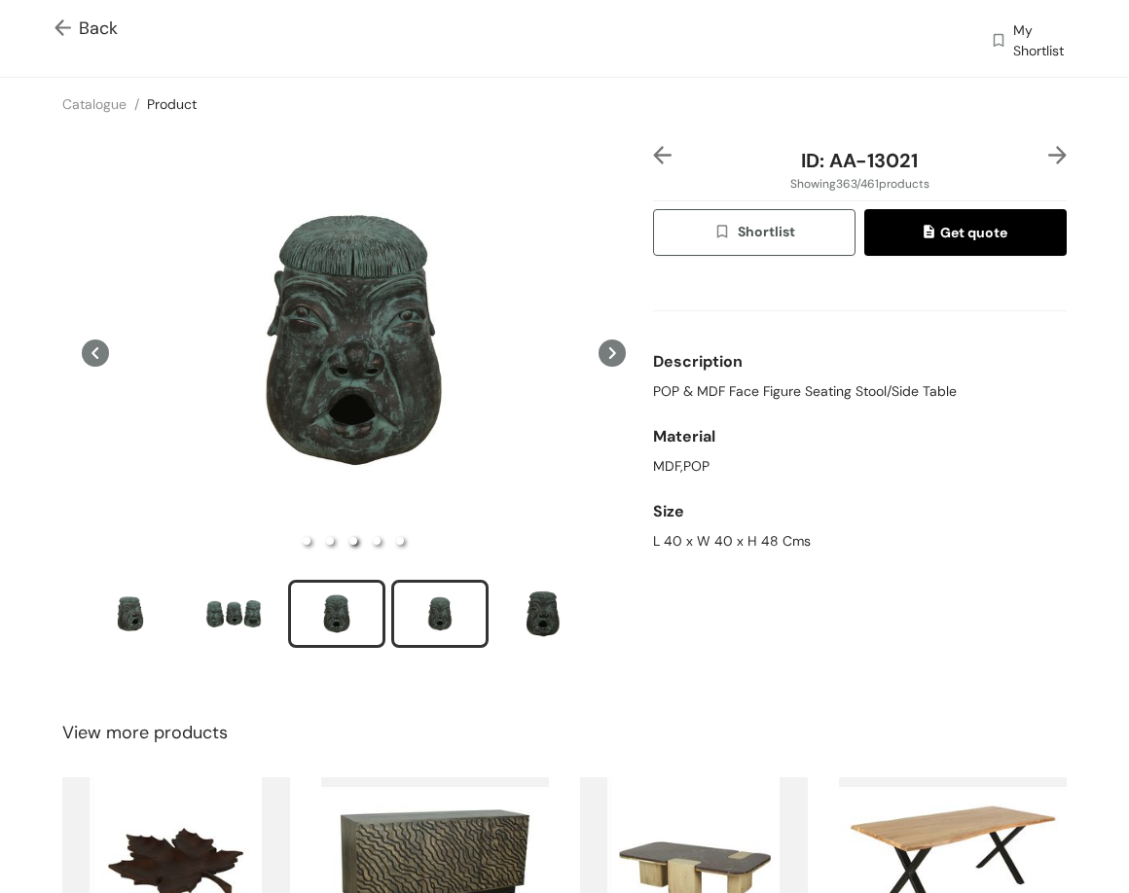
click at [445, 596] on div "slide item 4" at bounding box center [440, 614] width 88 height 58
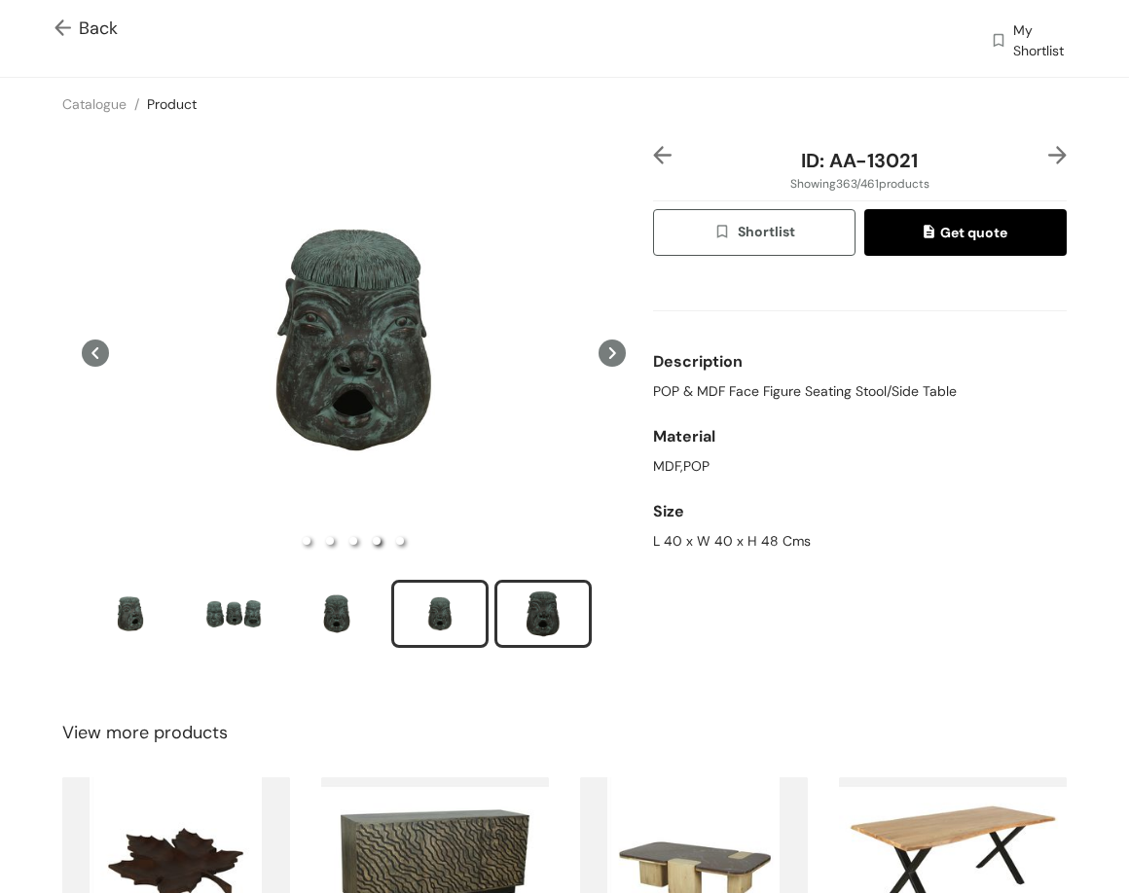
click at [532, 613] on div "slide item 5" at bounding box center [543, 614] width 88 height 58
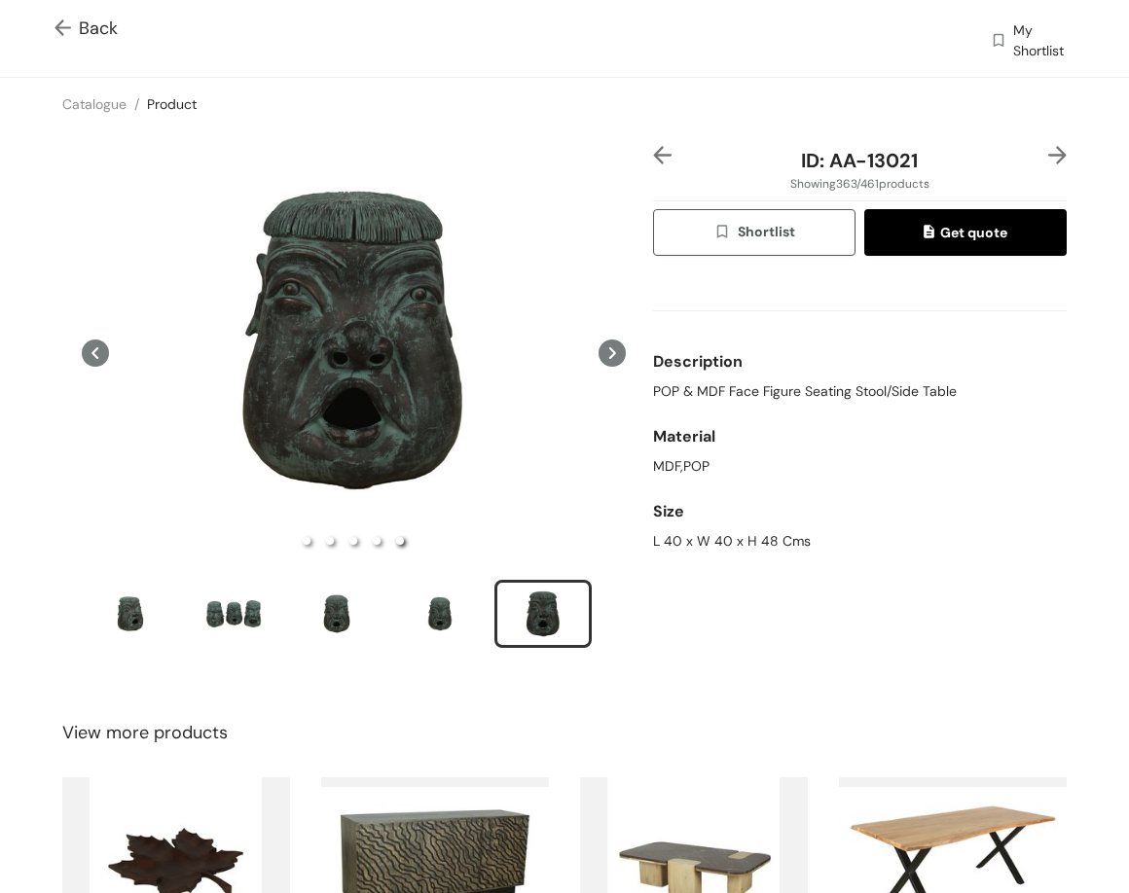
click at [907, 161] on img at bounding box center [1057, 155] width 18 height 18
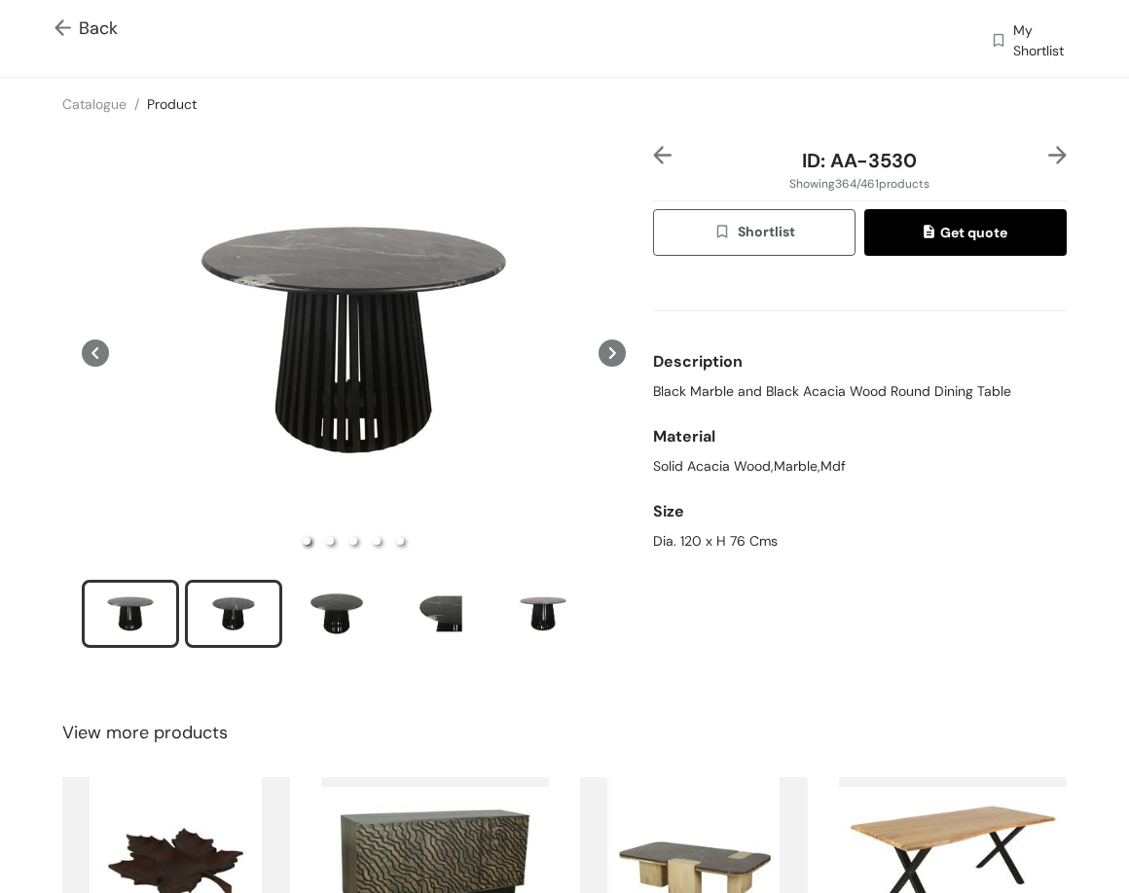
click at [218, 623] on div "slide item 2" at bounding box center [234, 614] width 88 height 58
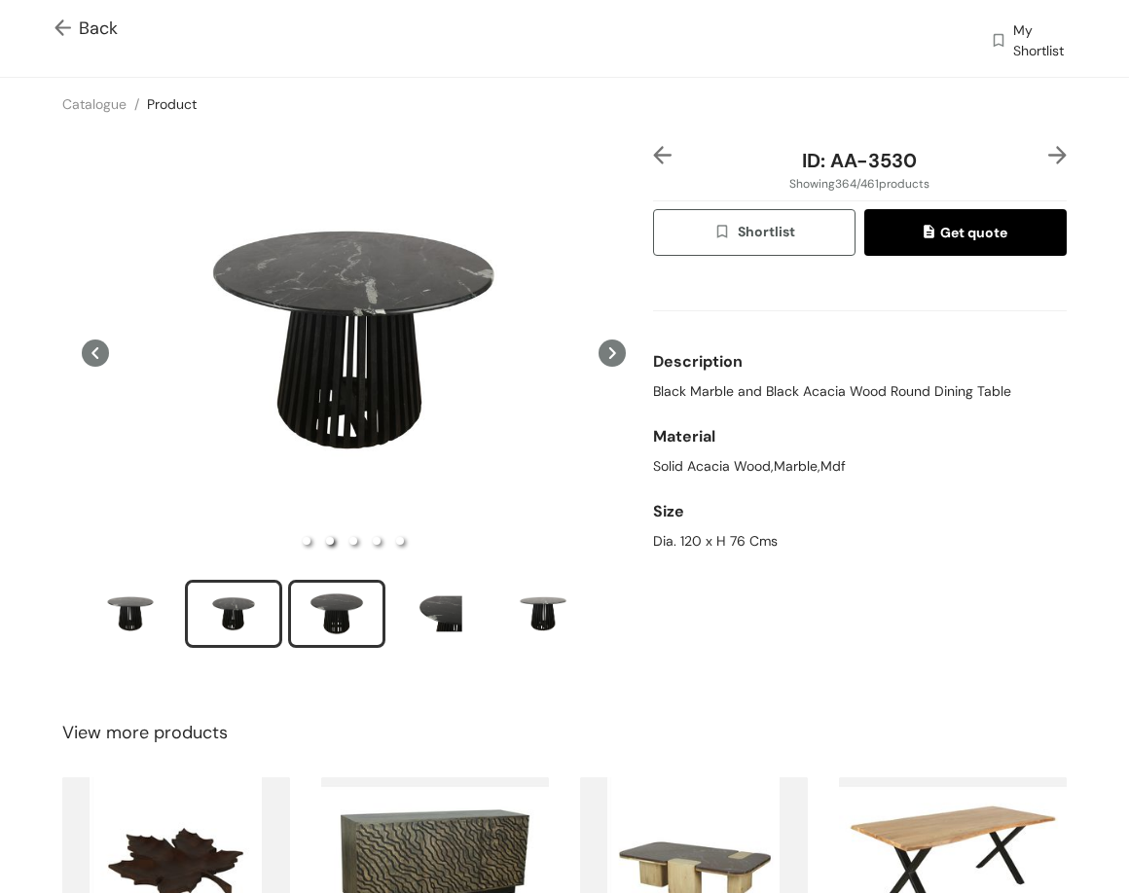
click at [342, 603] on div "slide item 3" at bounding box center [337, 614] width 88 height 58
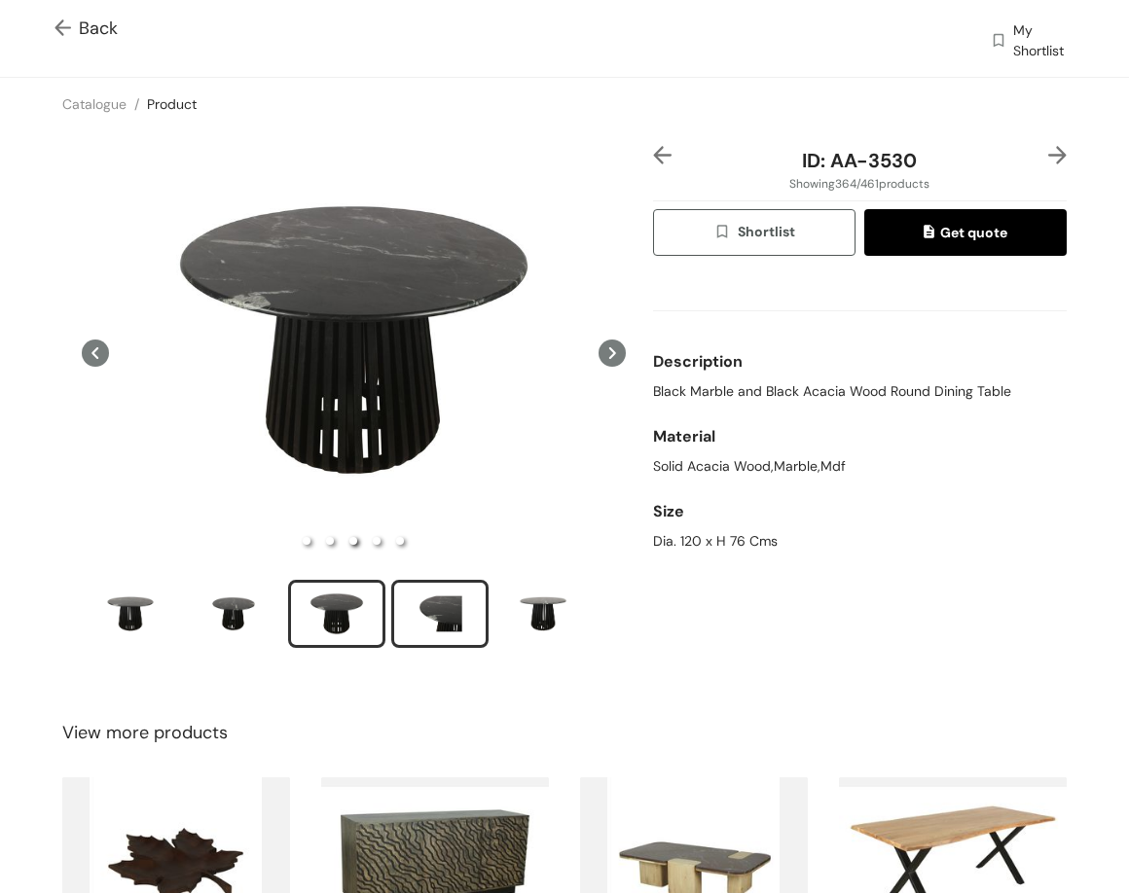
drag, startPoint x: 482, startPoint y: 618, endPoint x: 466, endPoint y: 604, distance: 20.7
click at [479, 618] on div "slide item 4" at bounding box center [440, 614] width 88 height 58
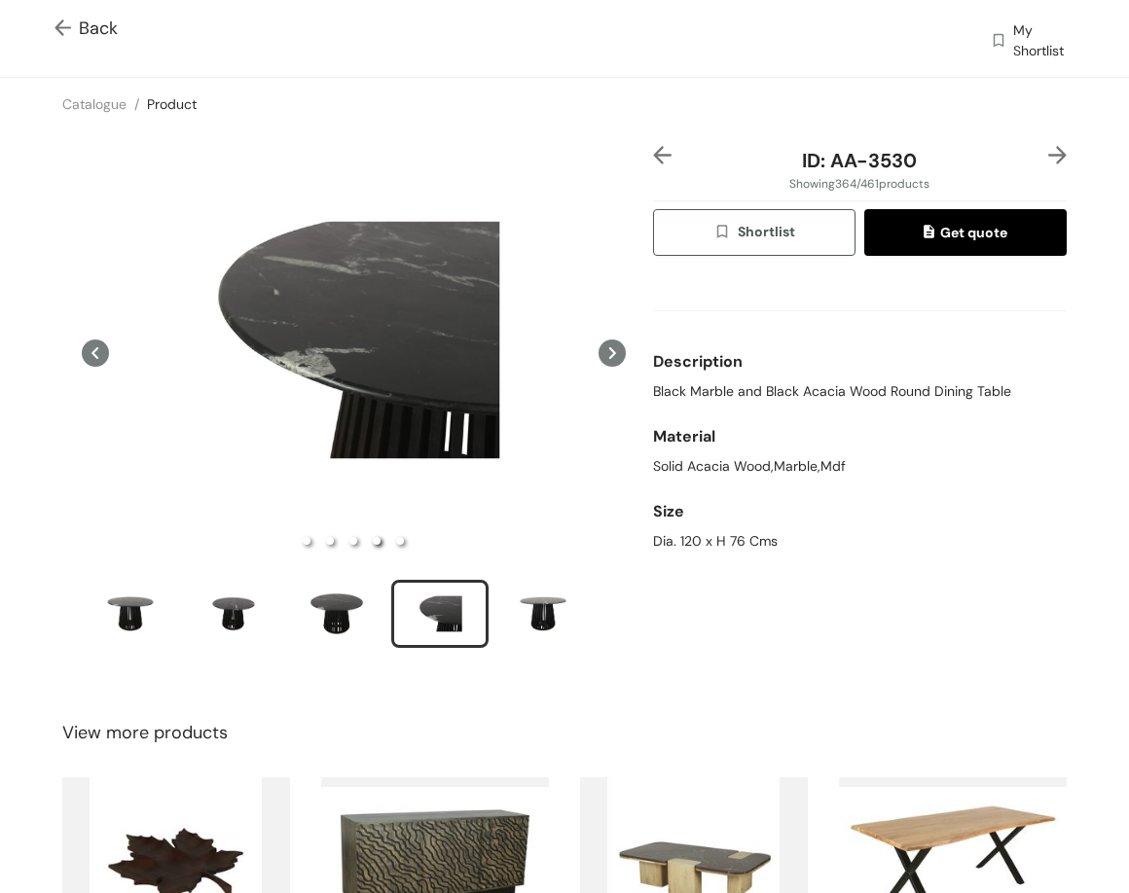
click at [907, 157] on img at bounding box center [1057, 155] width 18 height 18
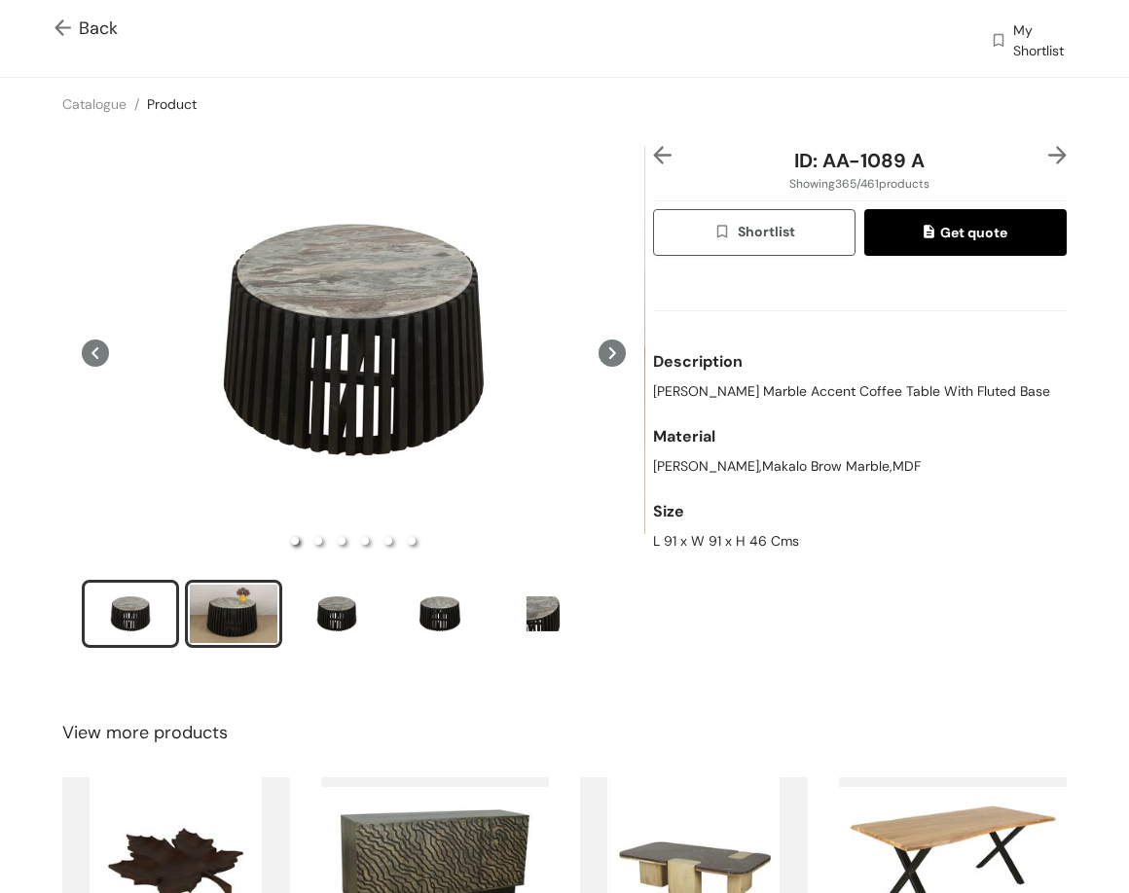
click at [211, 602] on div "slide item 2" at bounding box center [234, 614] width 88 height 58
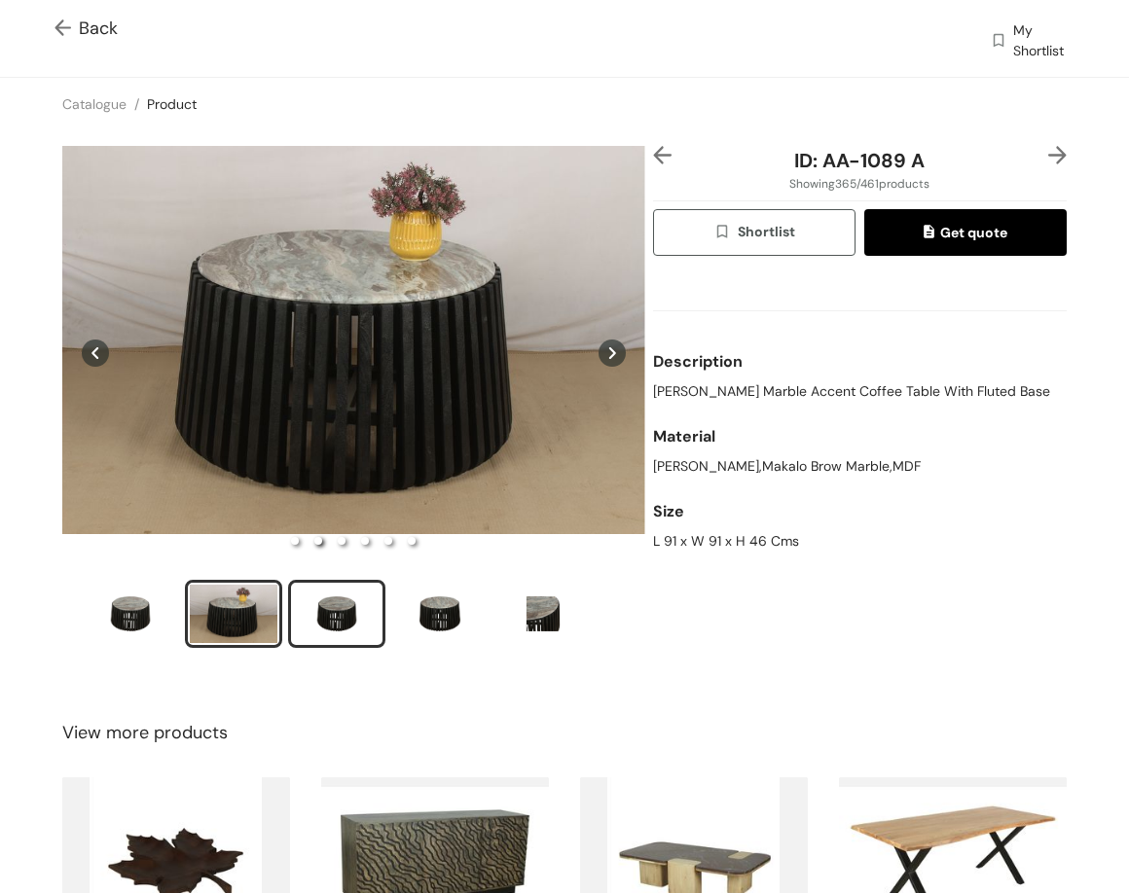
click at [337, 603] on div "slide item 3" at bounding box center [337, 614] width 88 height 58
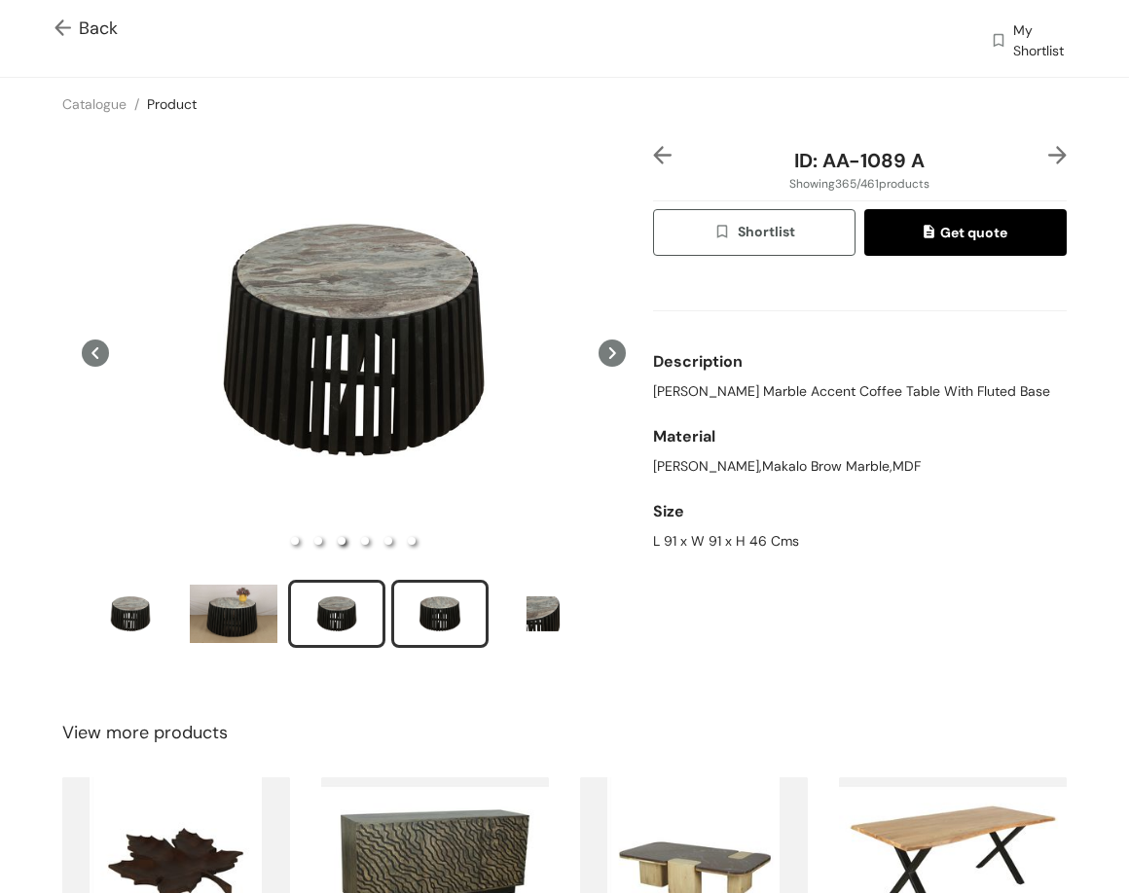
click at [436, 610] on div "slide item 4" at bounding box center [440, 614] width 88 height 58
